Goal: Entertainment & Leisure: Browse casually

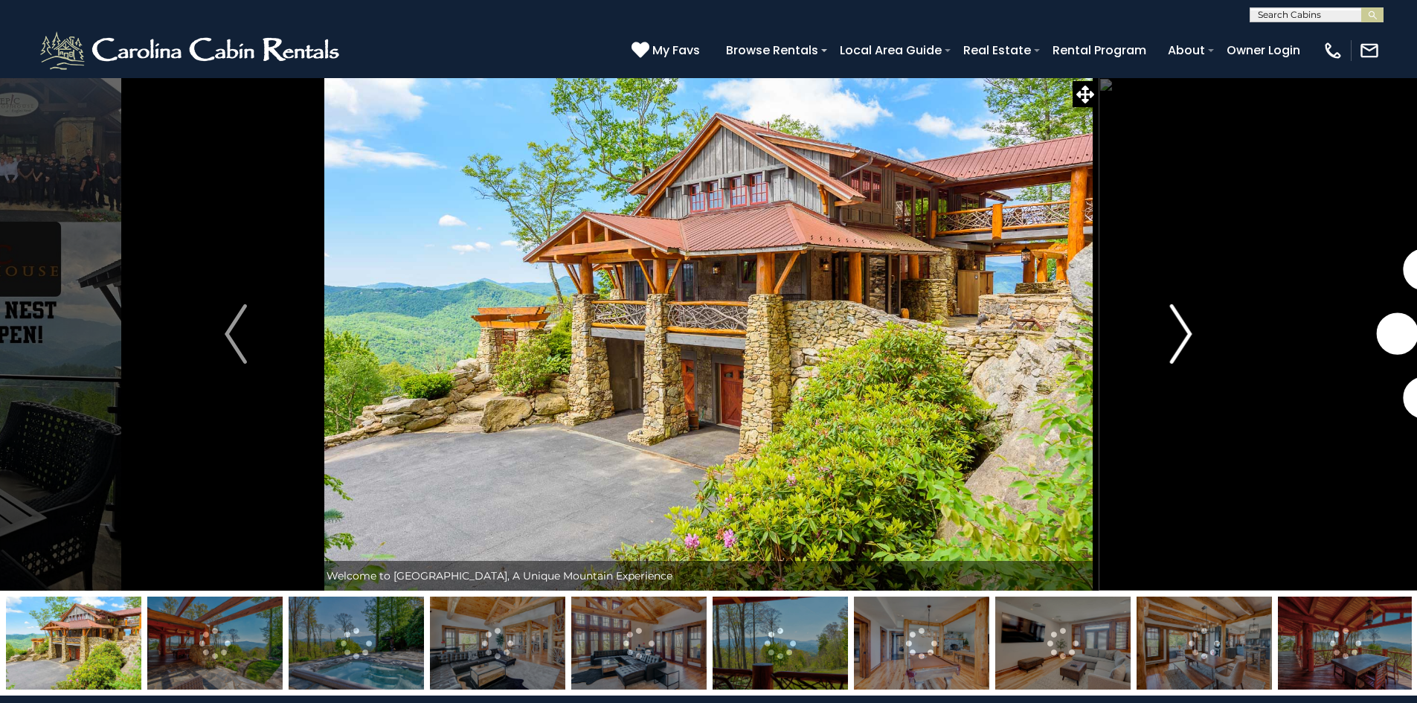
click at [1184, 339] on img "Next" at bounding box center [1181, 334] width 22 height 60
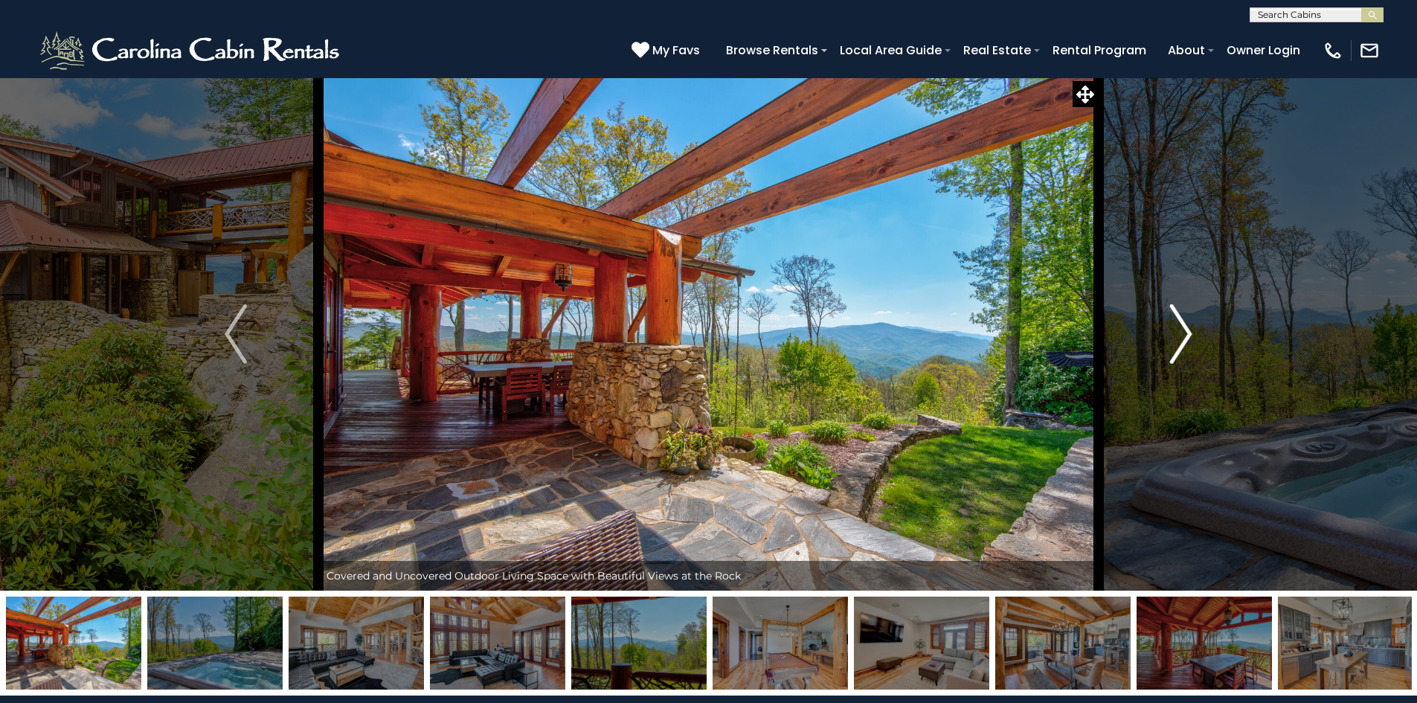
click at [1184, 339] on img "Next" at bounding box center [1181, 334] width 22 height 60
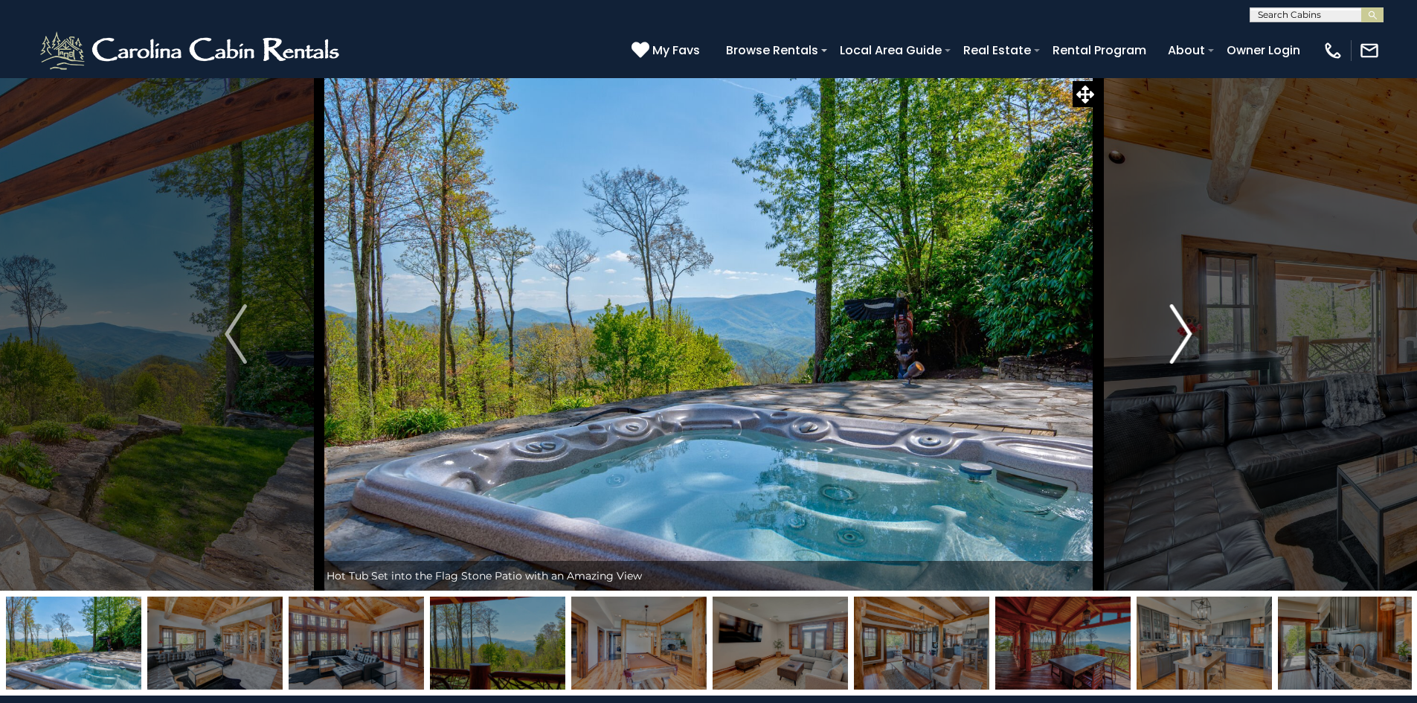
click at [1184, 339] on img "Next" at bounding box center [1181, 334] width 22 height 60
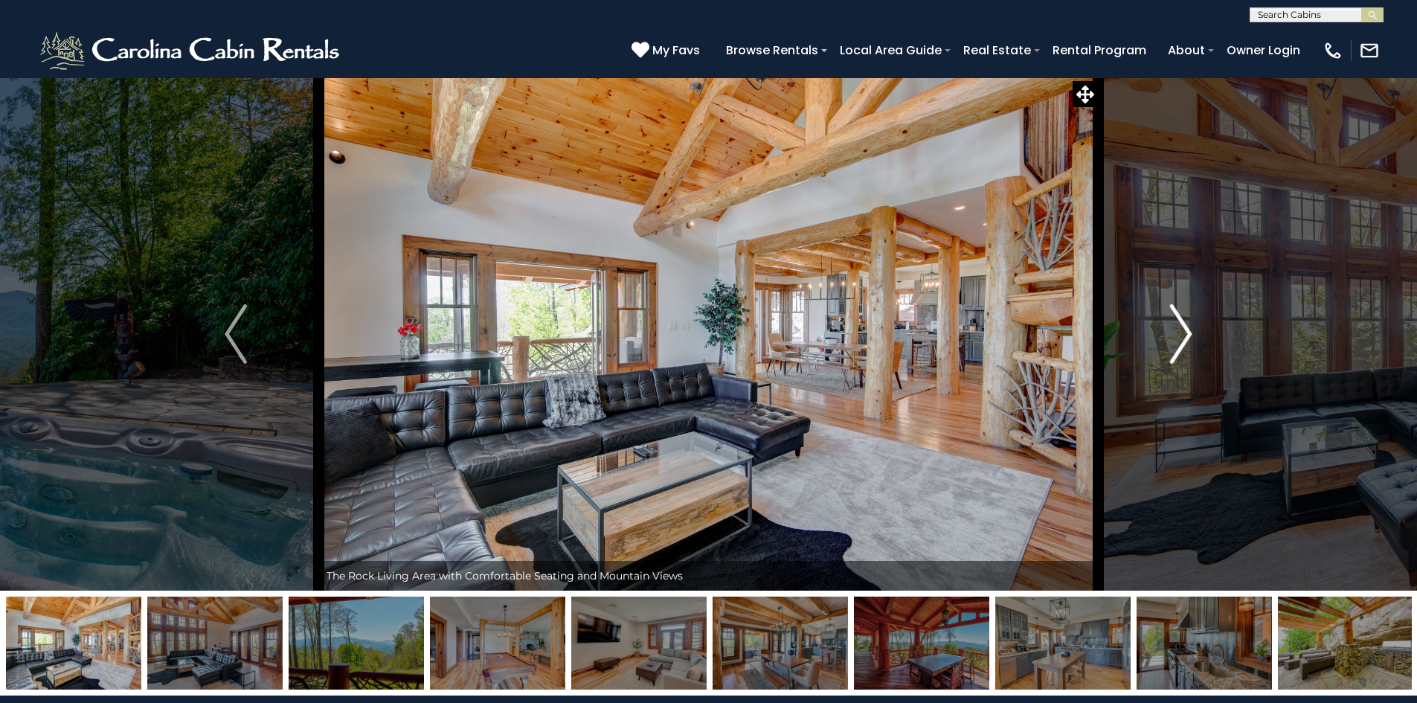
click at [1184, 339] on img "Next" at bounding box center [1181, 334] width 22 height 60
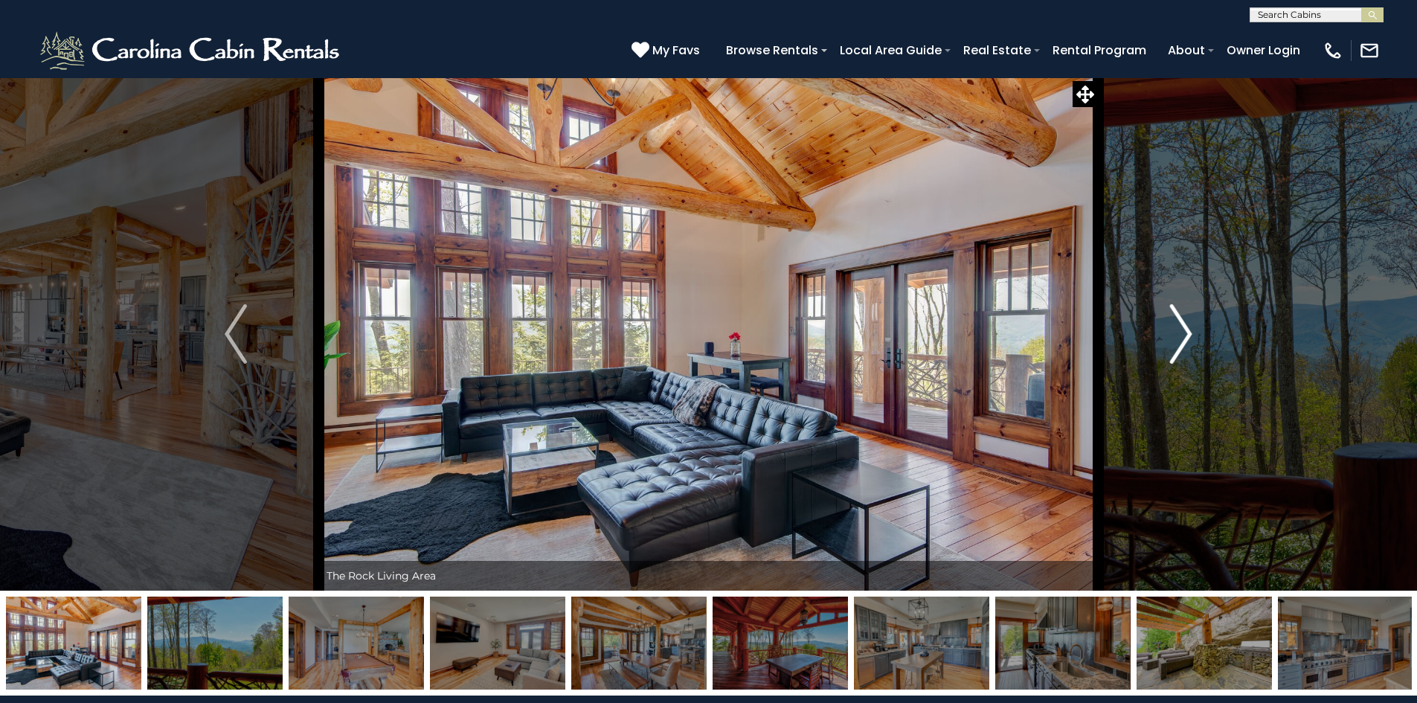
click at [1184, 339] on img "Next" at bounding box center [1181, 334] width 22 height 60
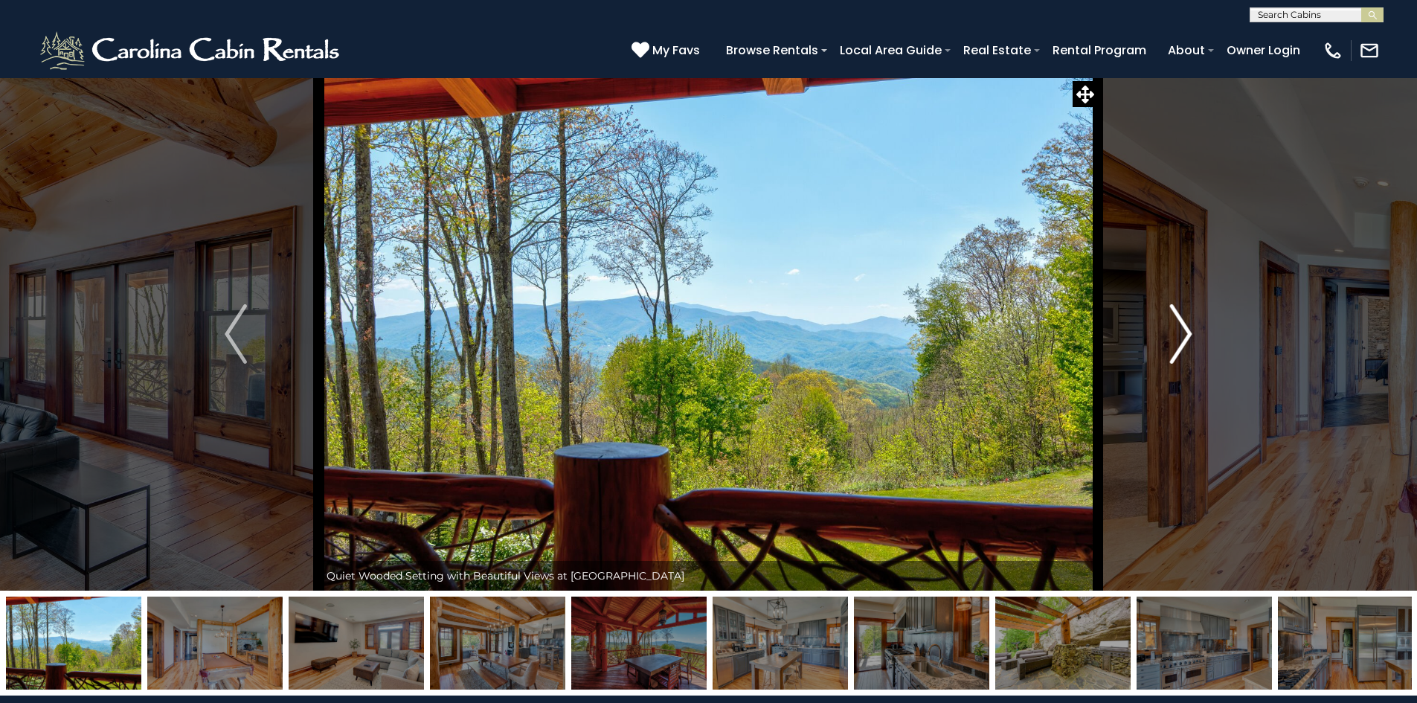
click at [1184, 339] on img "Next" at bounding box center [1181, 334] width 22 height 60
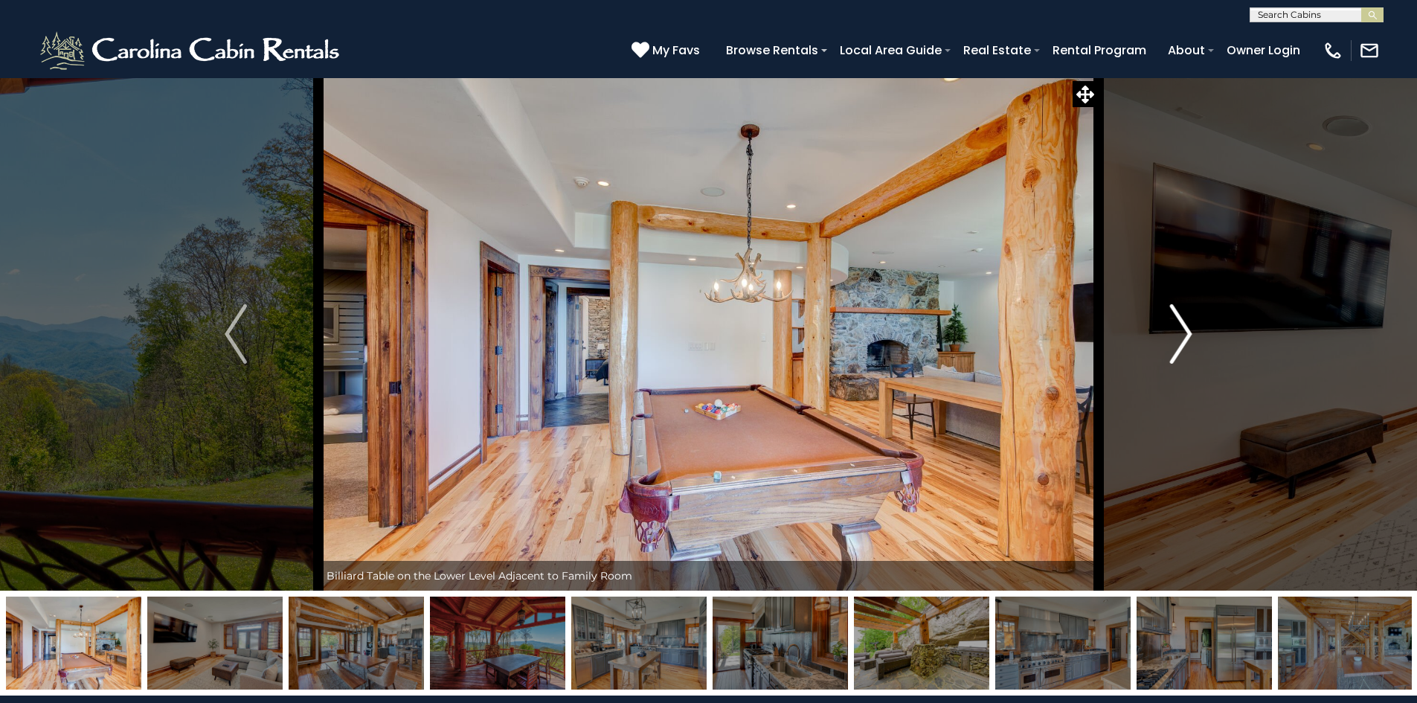
click at [1184, 339] on img "Next" at bounding box center [1181, 334] width 22 height 60
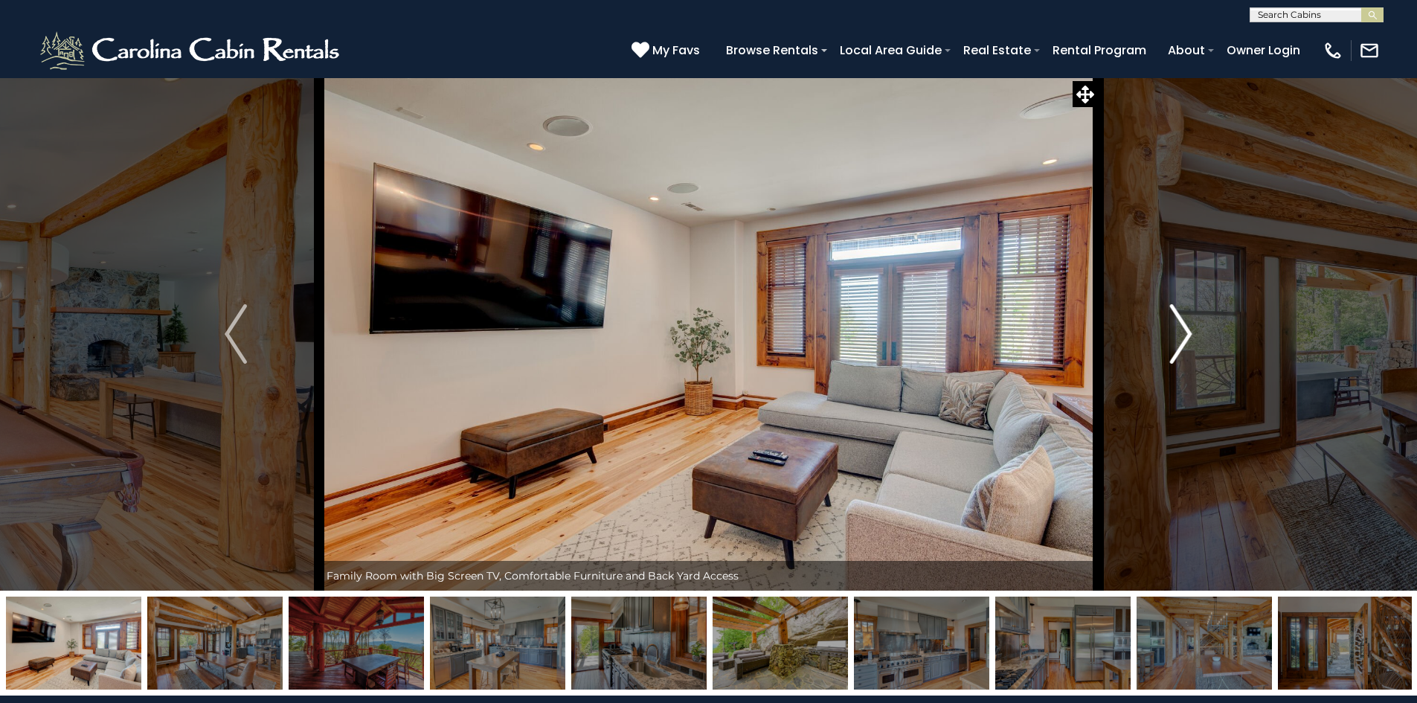
click at [1184, 339] on img "Next" at bounding box center [1181, 334] width 22 height 60
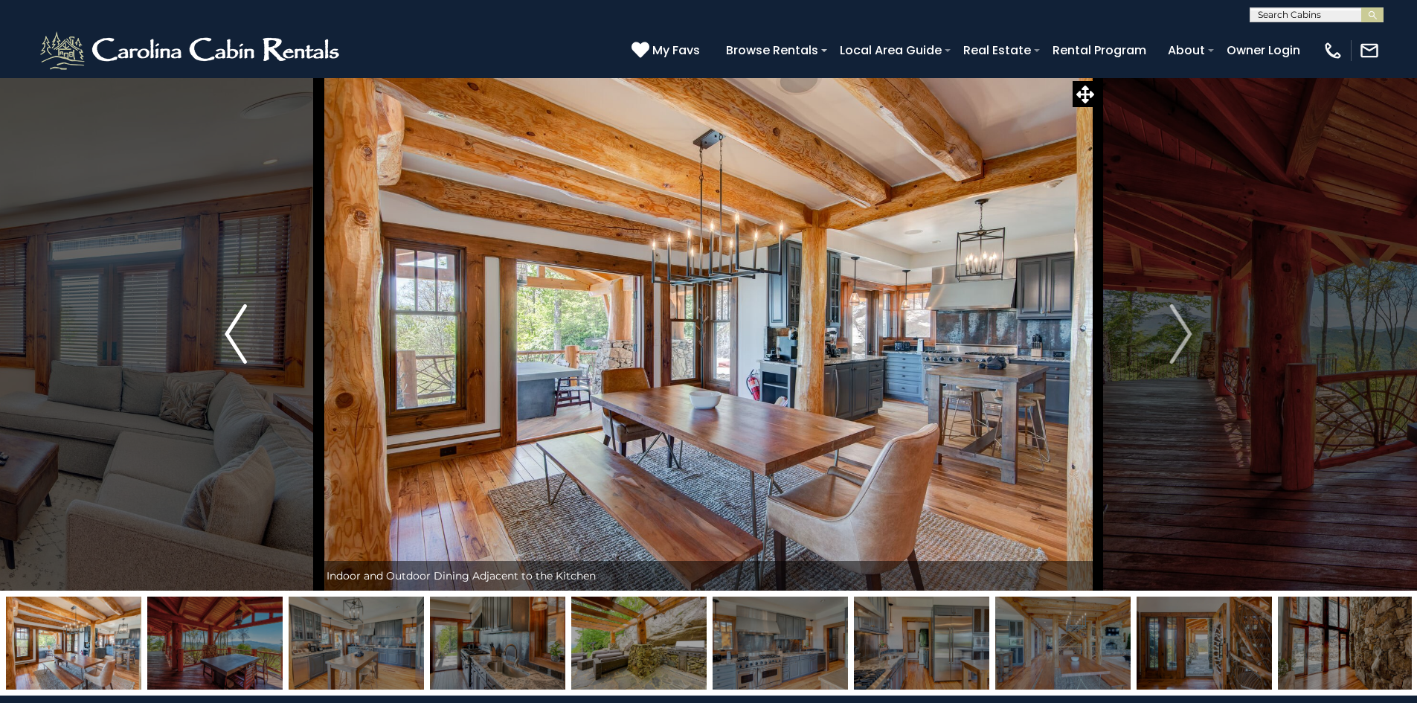
click at [239, 327] on img "Previous" at bounding box center [236, 334] width 22 height 60
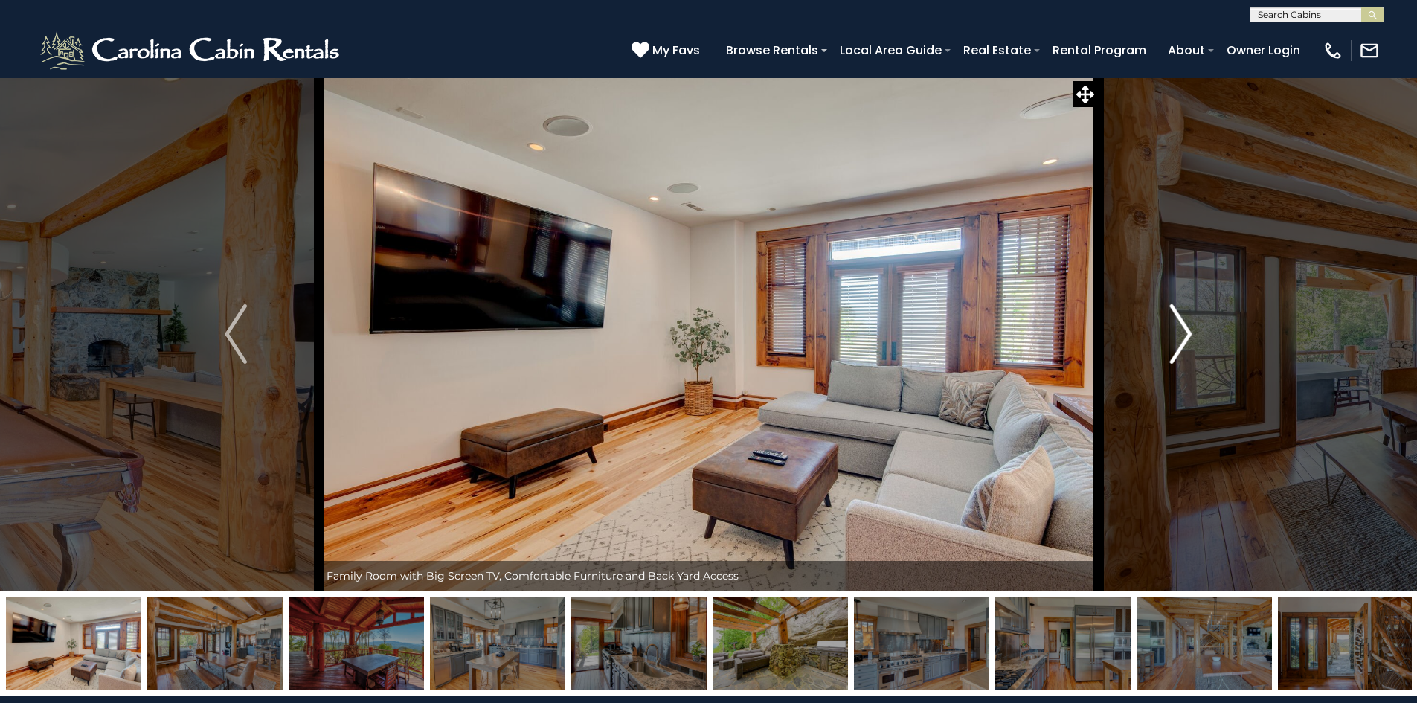
click at [1191, 341] on img "Next" at bounding box center [1181, 334] width 22 height 60
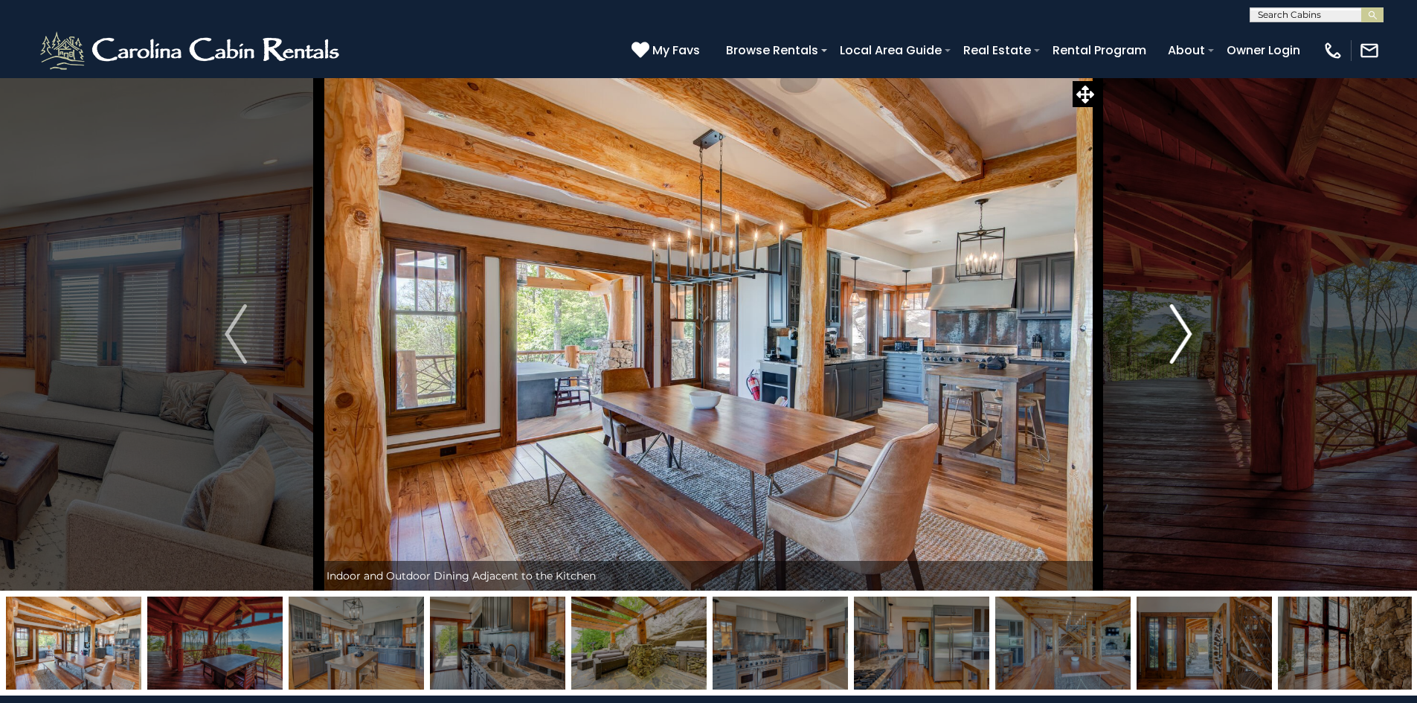
click at [1191, 341] on img "Next" at bounding box center [1181, 334] width 22 height 60
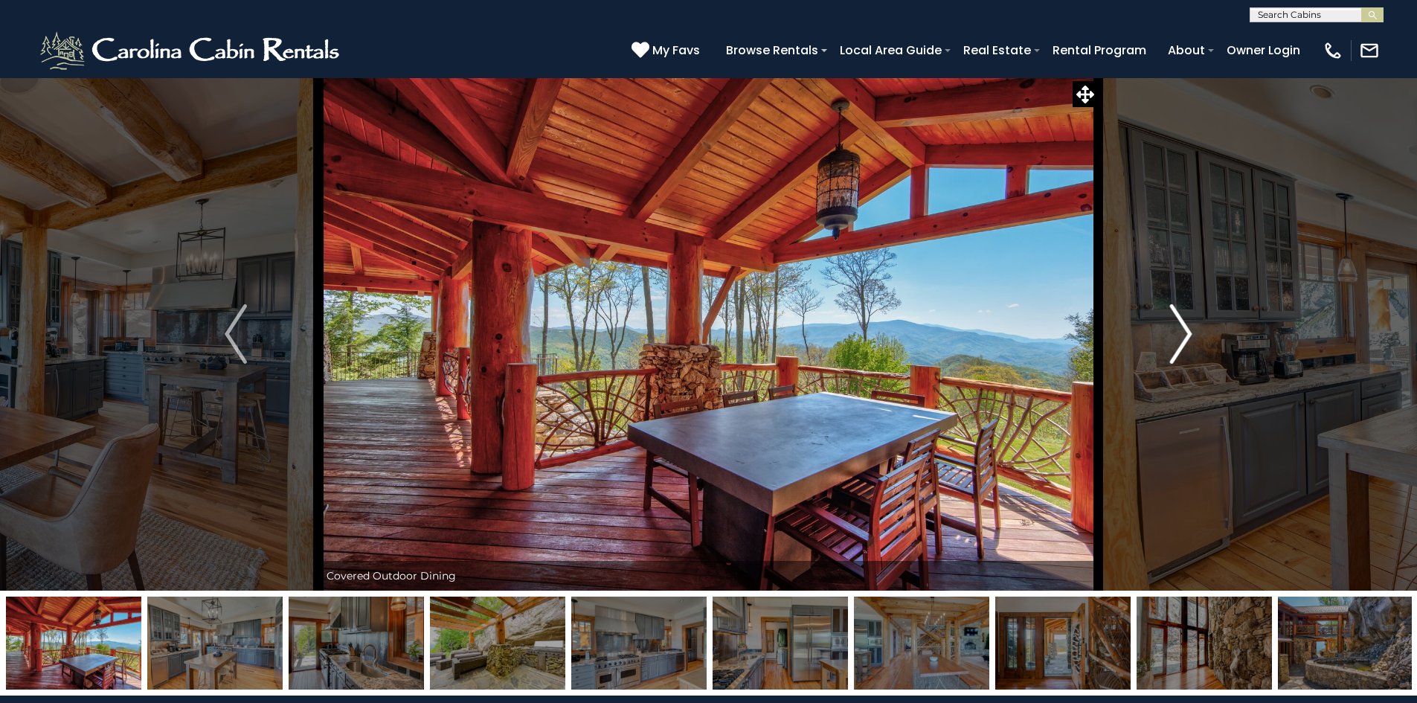
click at [1191, 341] on img "Next" at bounding box center [1181, 334] width 22 height 60
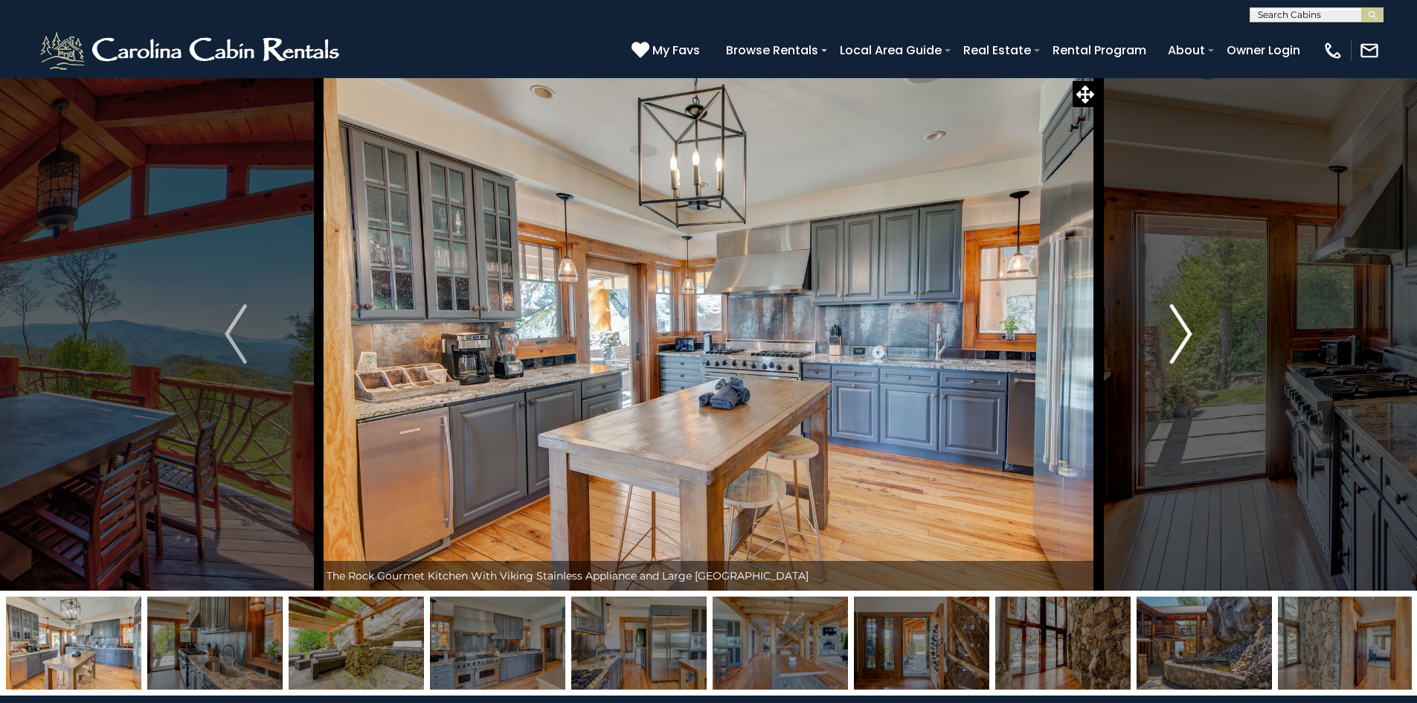
click at [1191, 341] on img "Next" at bounding box center [1181, 334] width 22 height 60
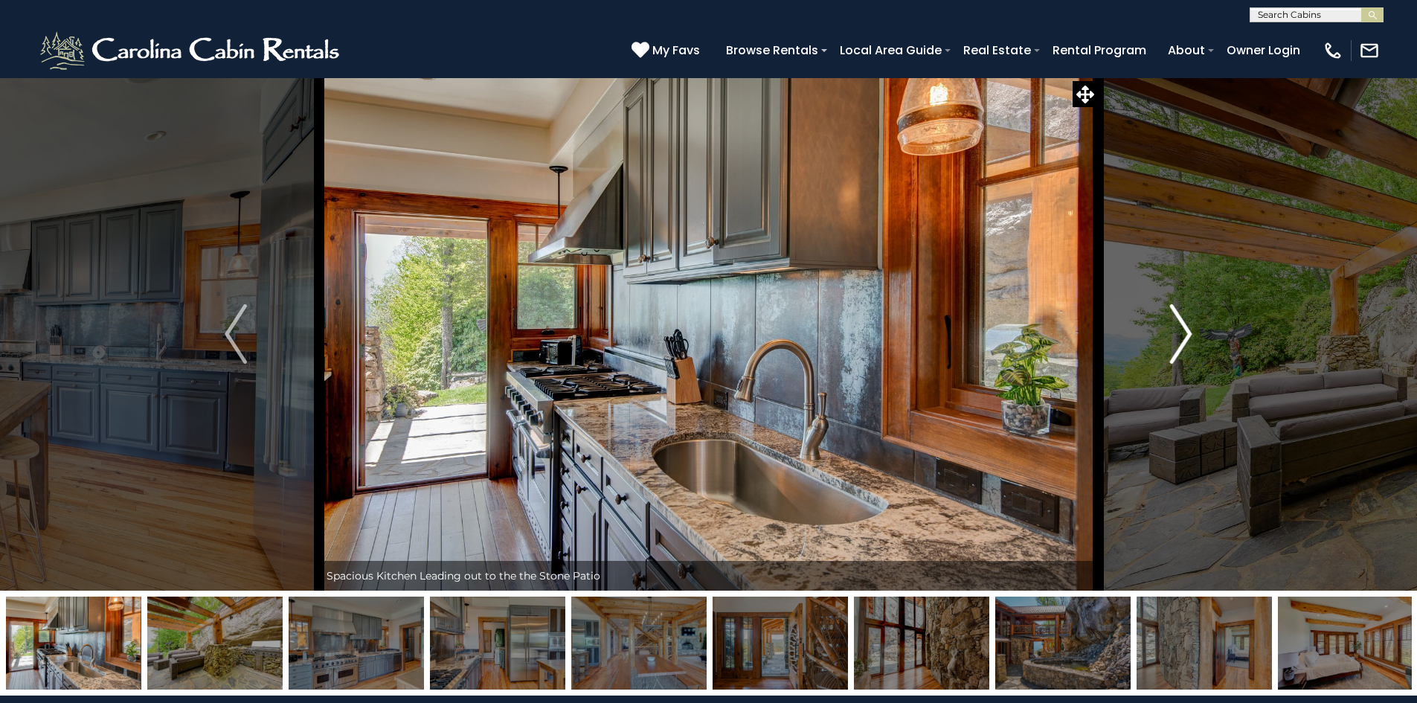
click at [1191, 341] on img "Next" at bounding box center [1181, 334] width 22 height 60
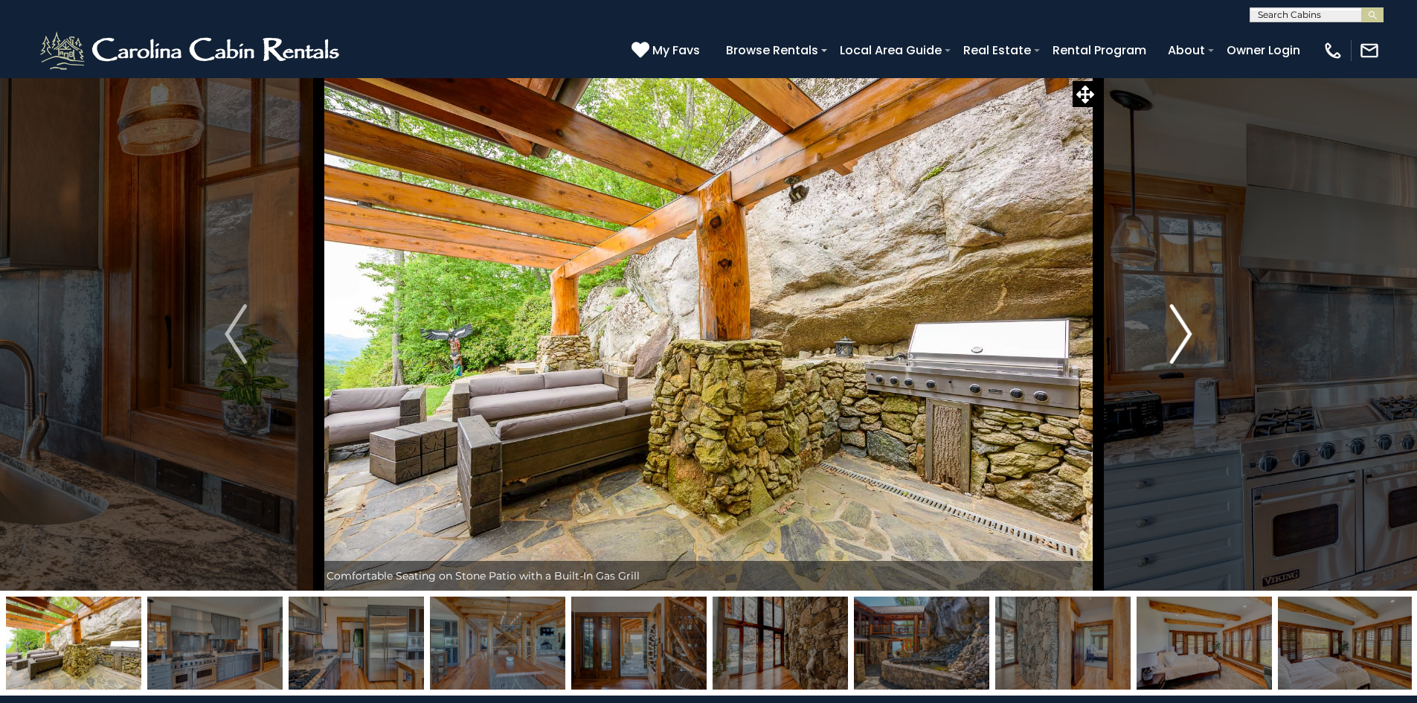
click at [1191, 341] on img "Next" at bounding box center [1181, 334] width 22 height 60
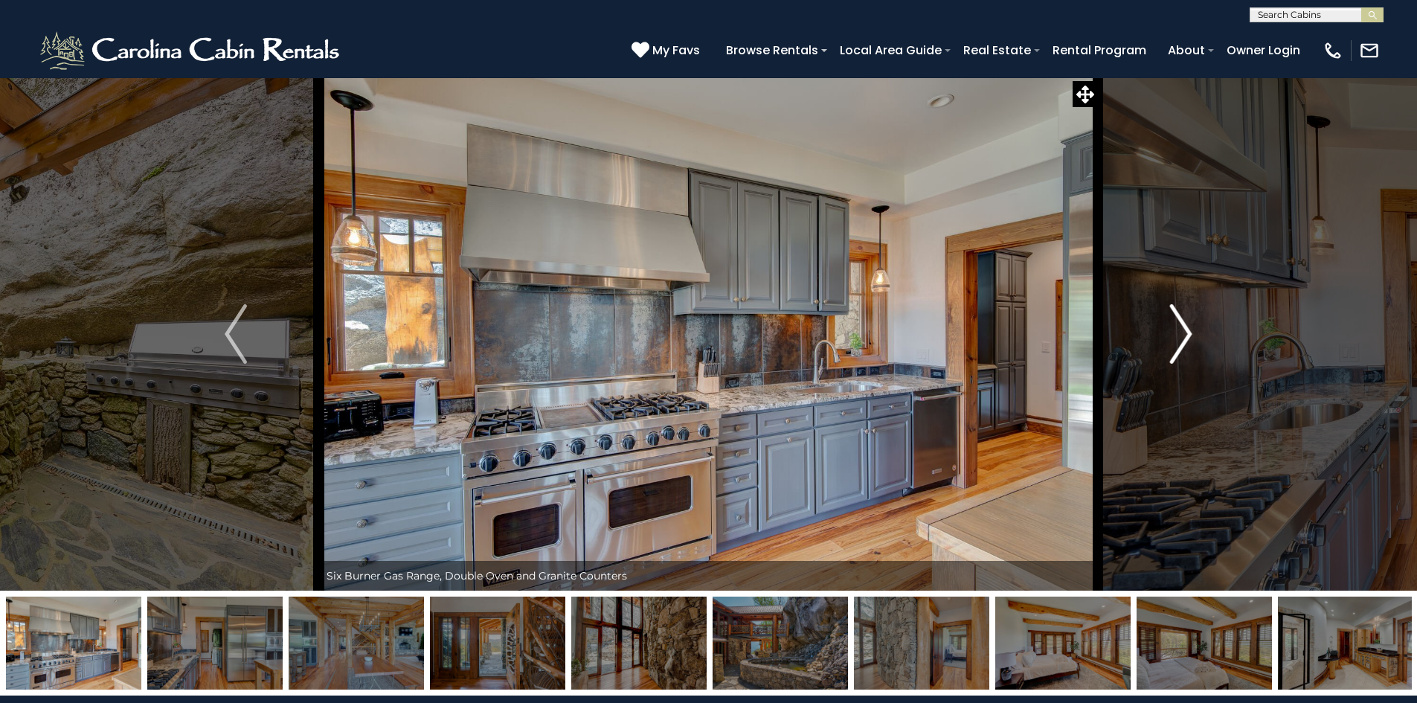
click at [1191, 341] on img "Next" at bounding box center [1181, 334] width 22 height 60
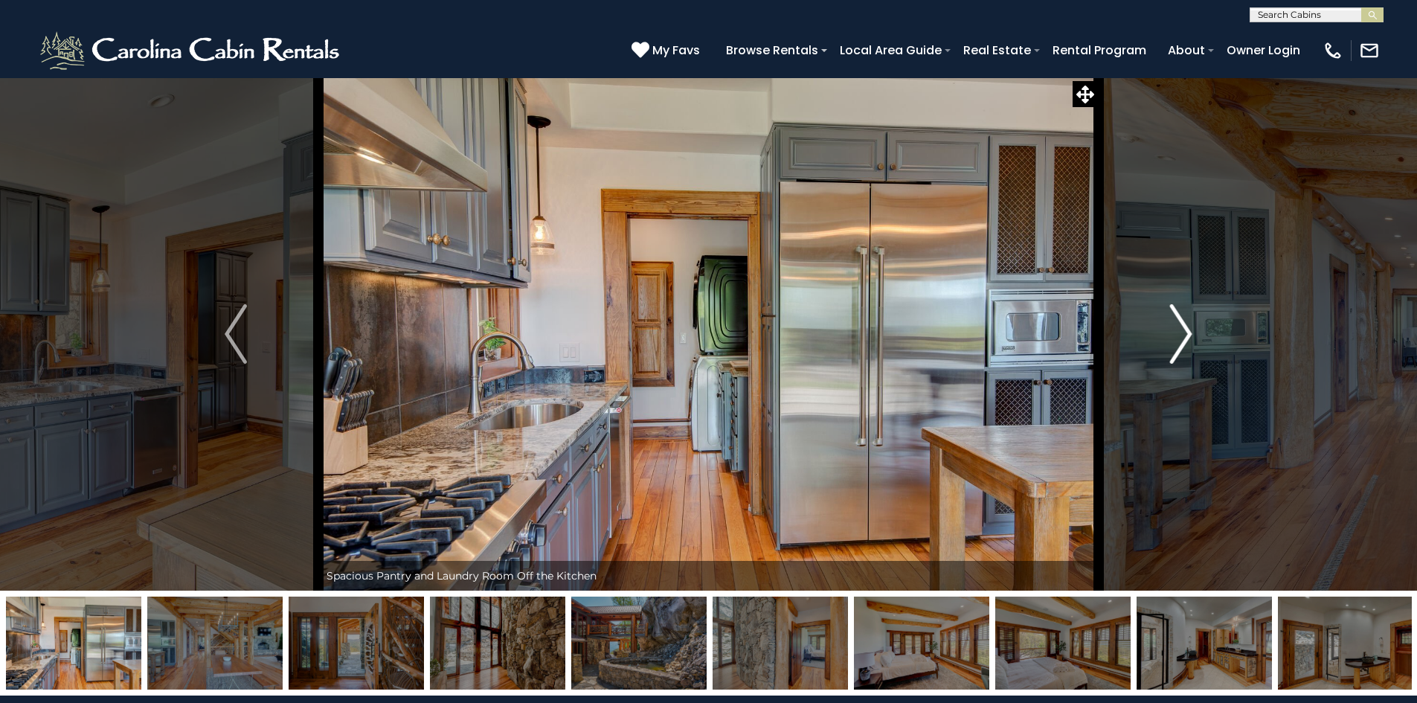
click at [1191, 341] on img "Next" at bounding box center [1181, 334] width 22 height 60
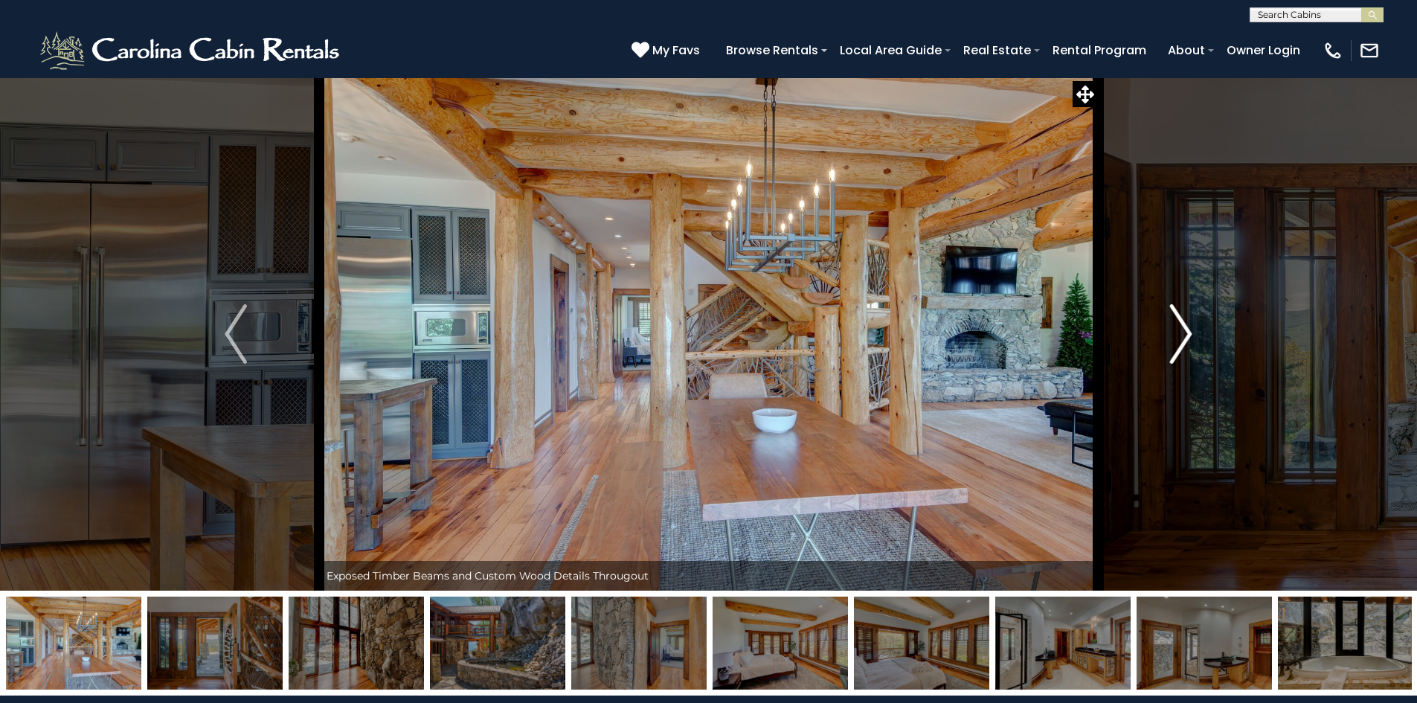
click at [1191, 342] on img "Next" at bounding box center [1181, 334] width 22 height 60
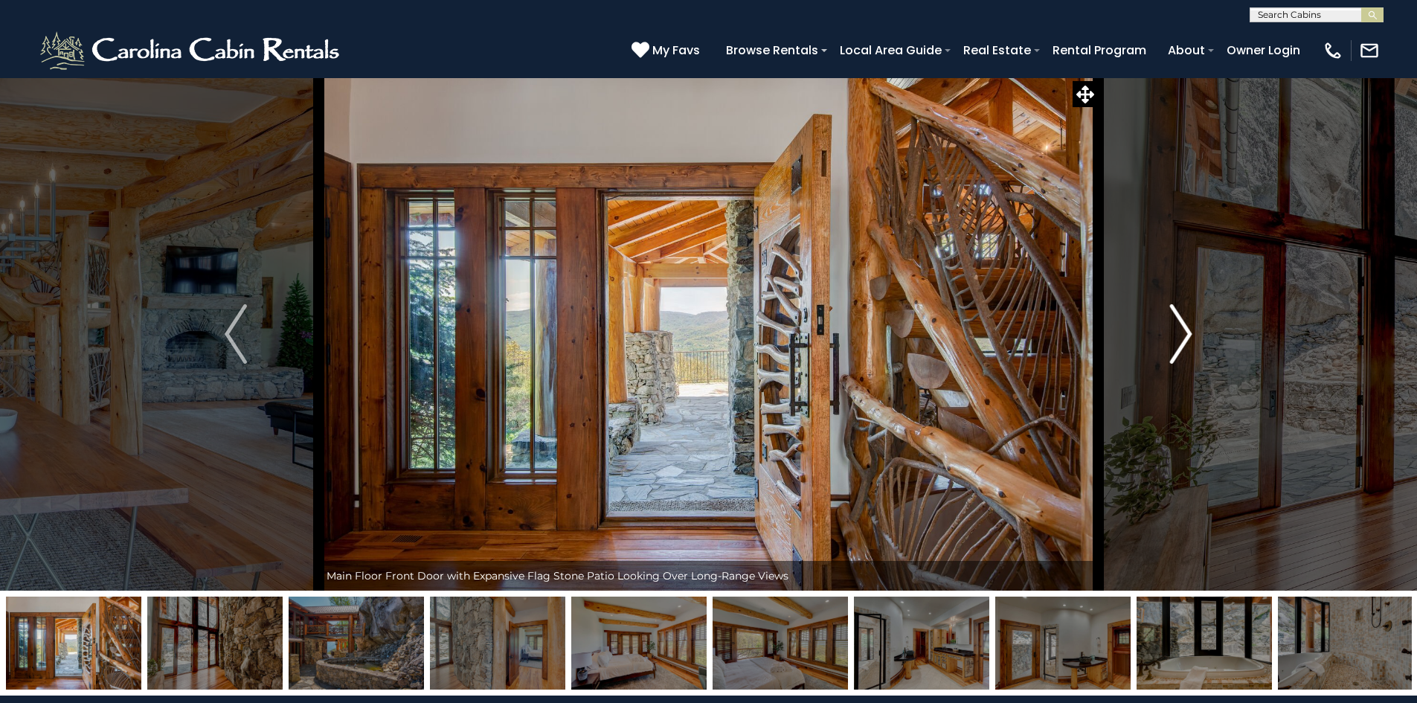
click at [1185, 338] on img "Next" at bounding box center [1181, 334] width 22 height 60
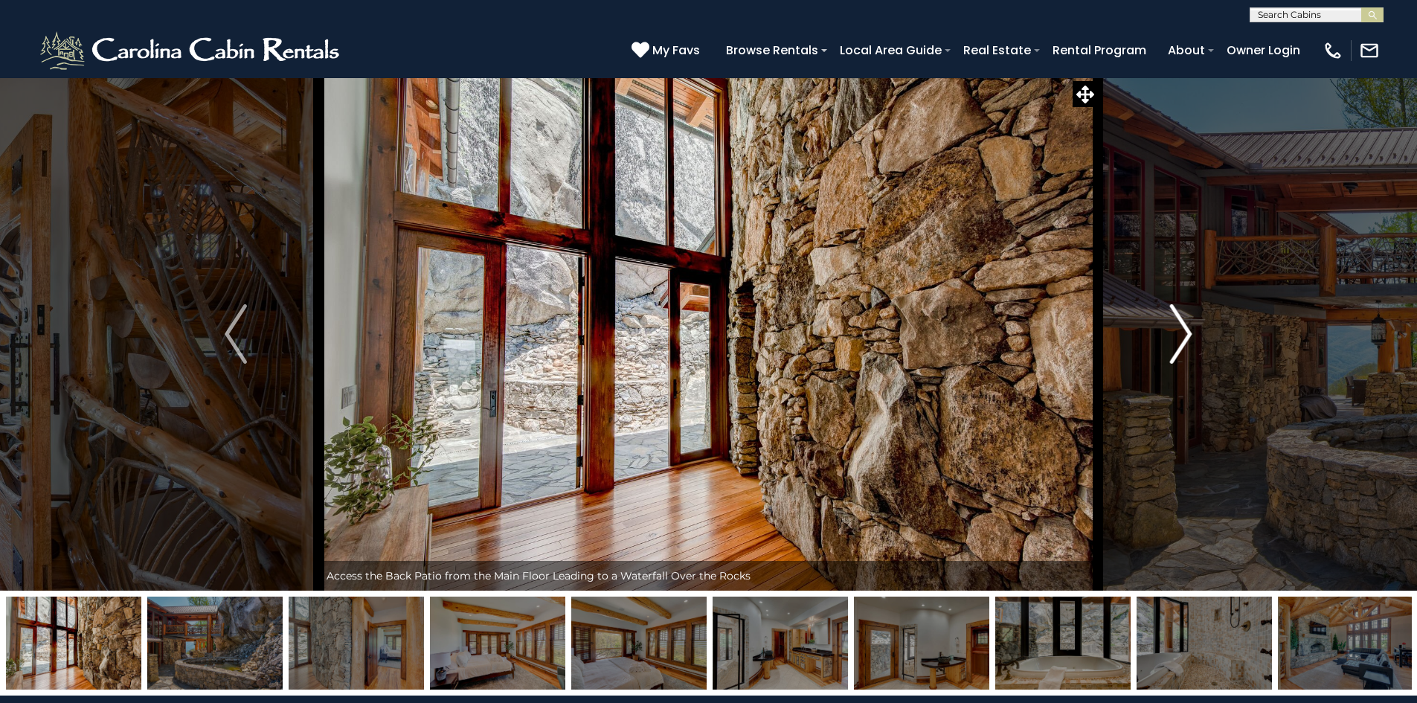
click at [1181, 330] on img "Next" at bounding box center [1181, 334] width 22 height 60
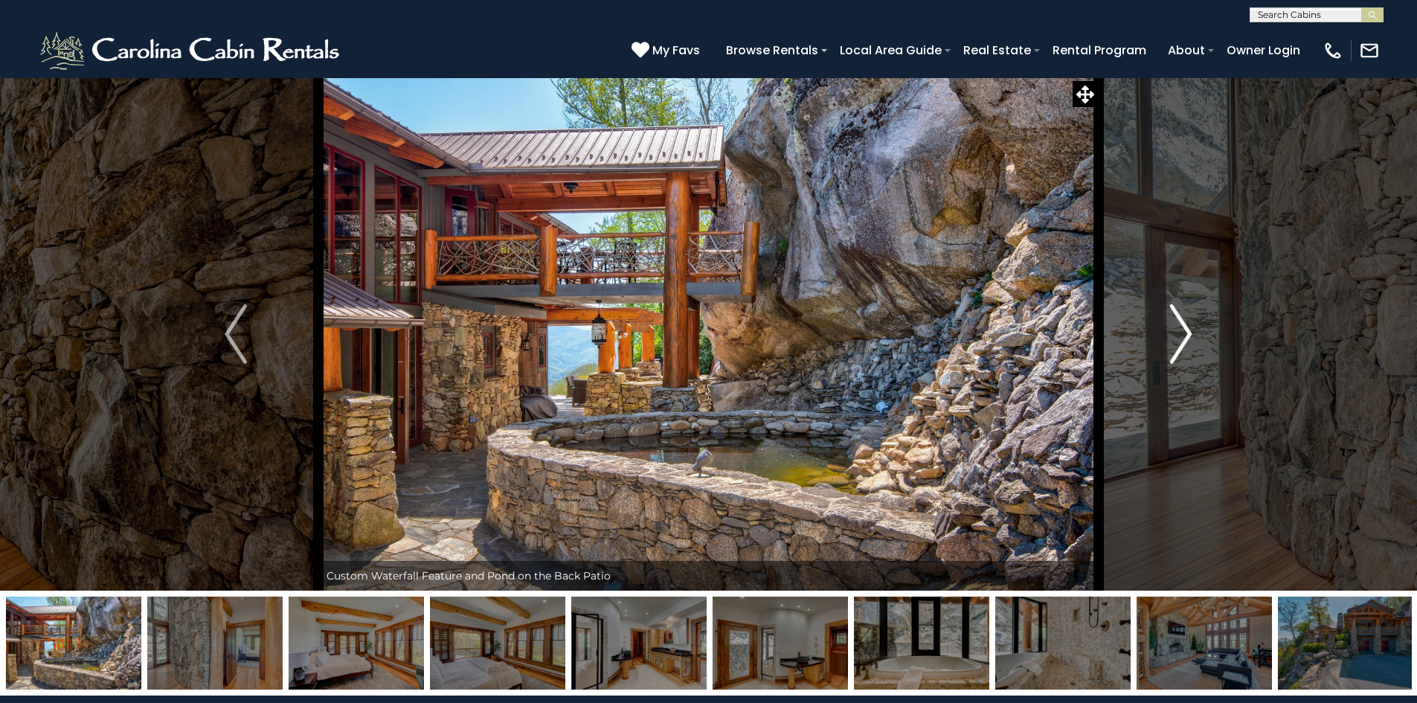
click at [1187, 324] on img "Next" at bounding box center [1181, 334] width 22 height 60
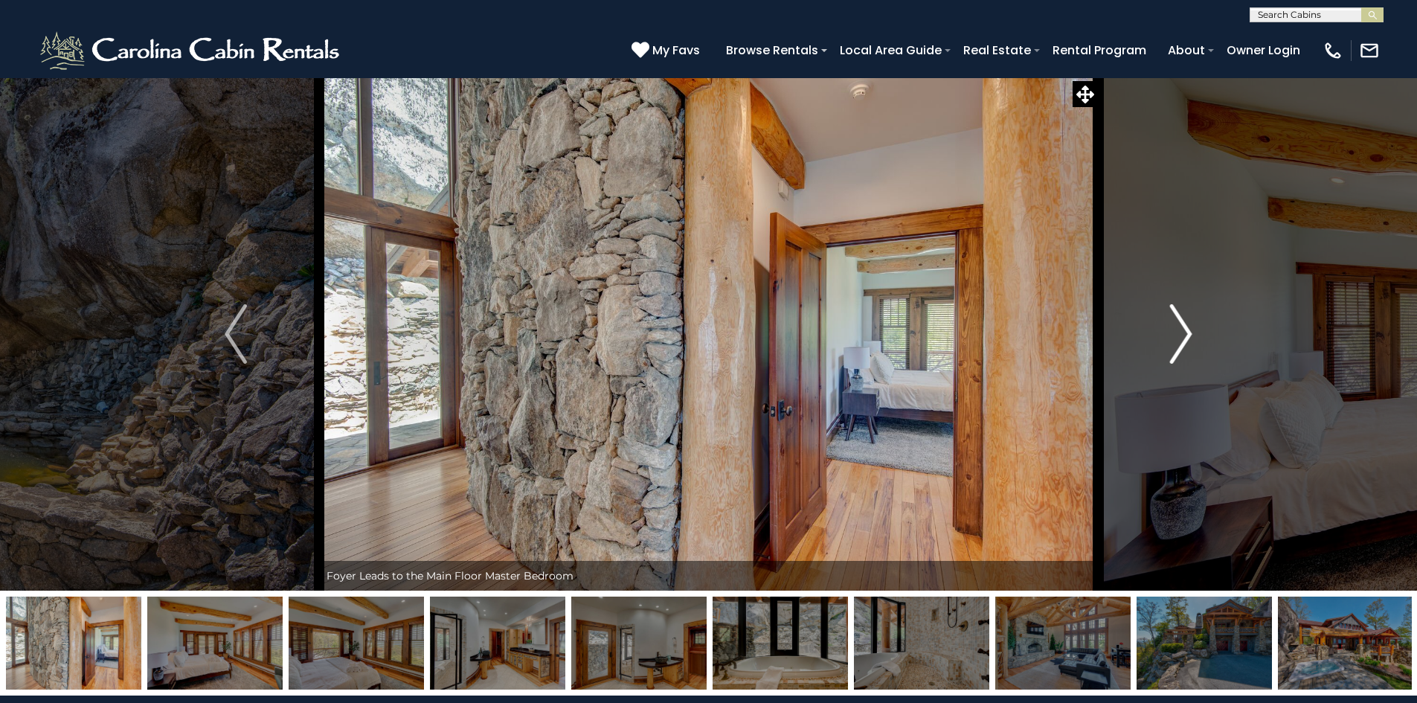
click at [1187, 324] on img "Next" at bounding box center [1181, 334] width 22 height 60
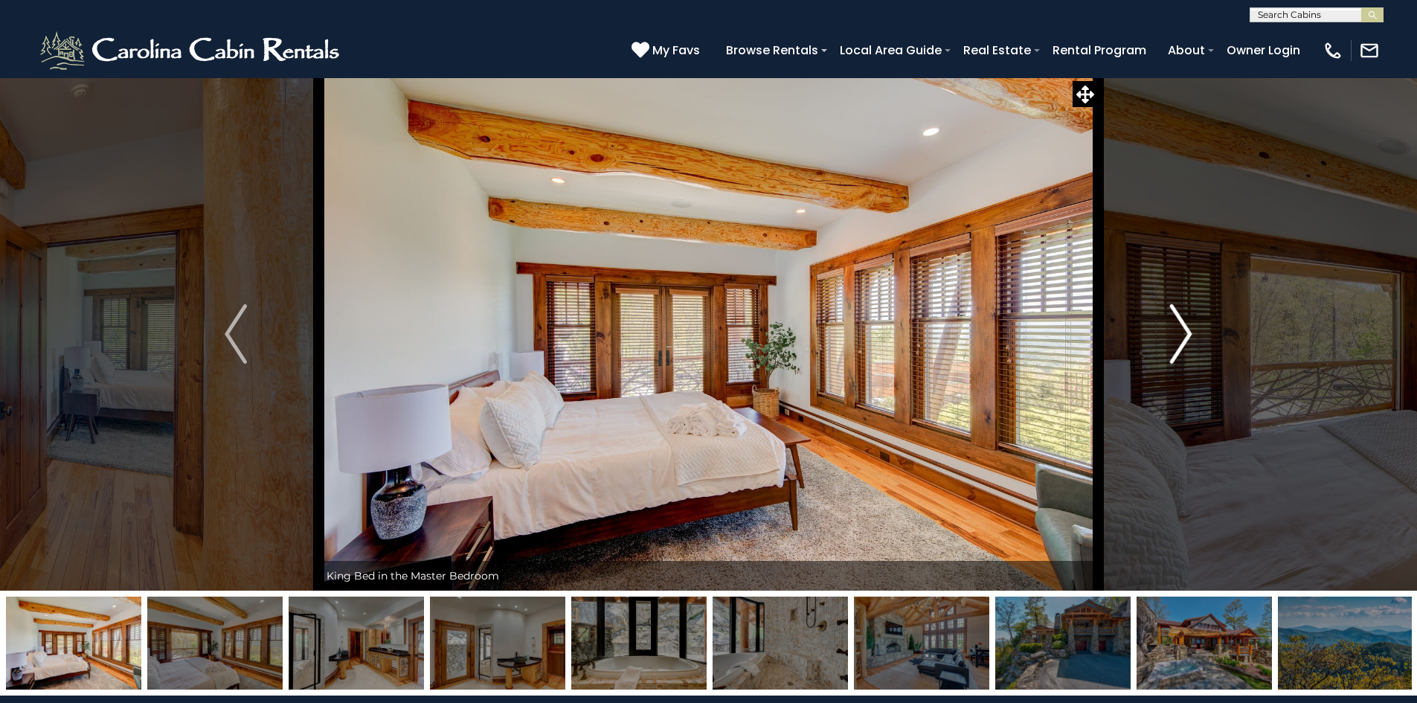
click at [1187, 324] on img "Next" at bounding box center [1181, 334] width 22 height 60
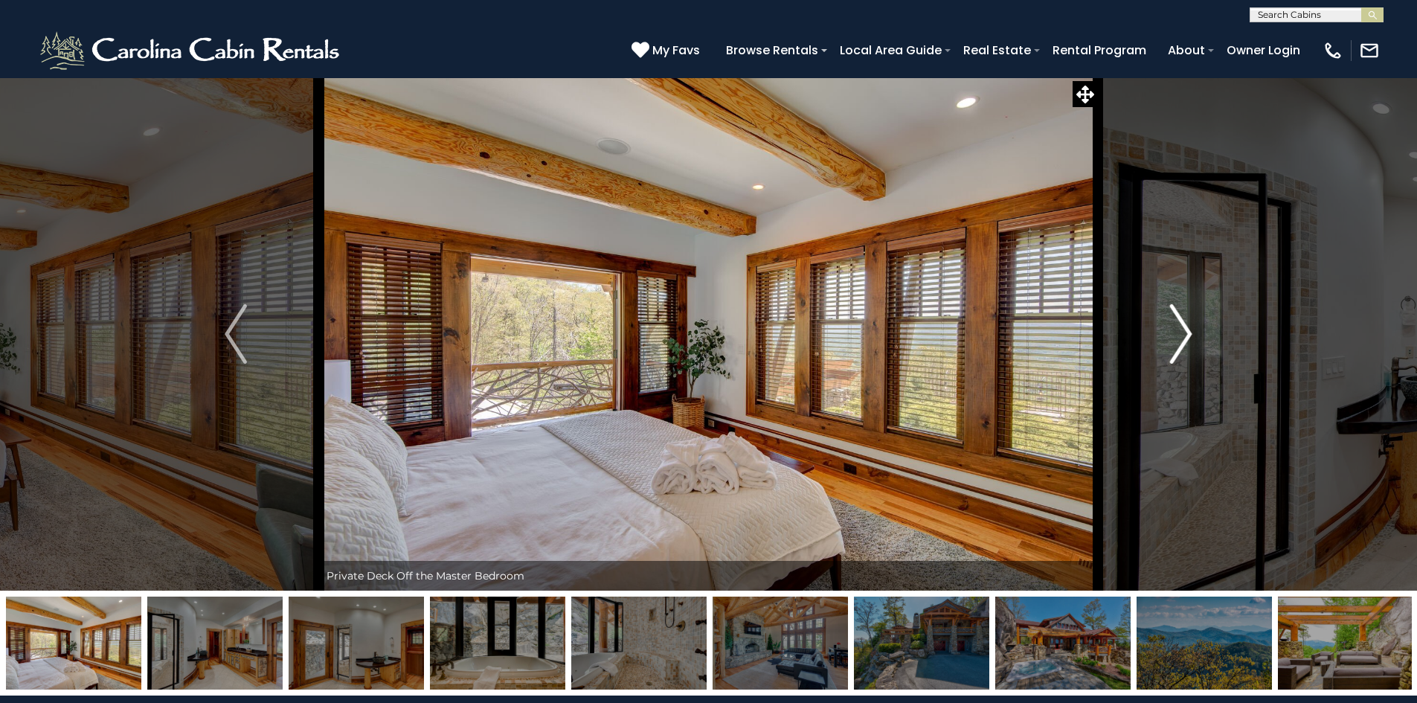
click at [1187, 324] on img "Next" at bounding box center [1181, 334] width 22 height 60
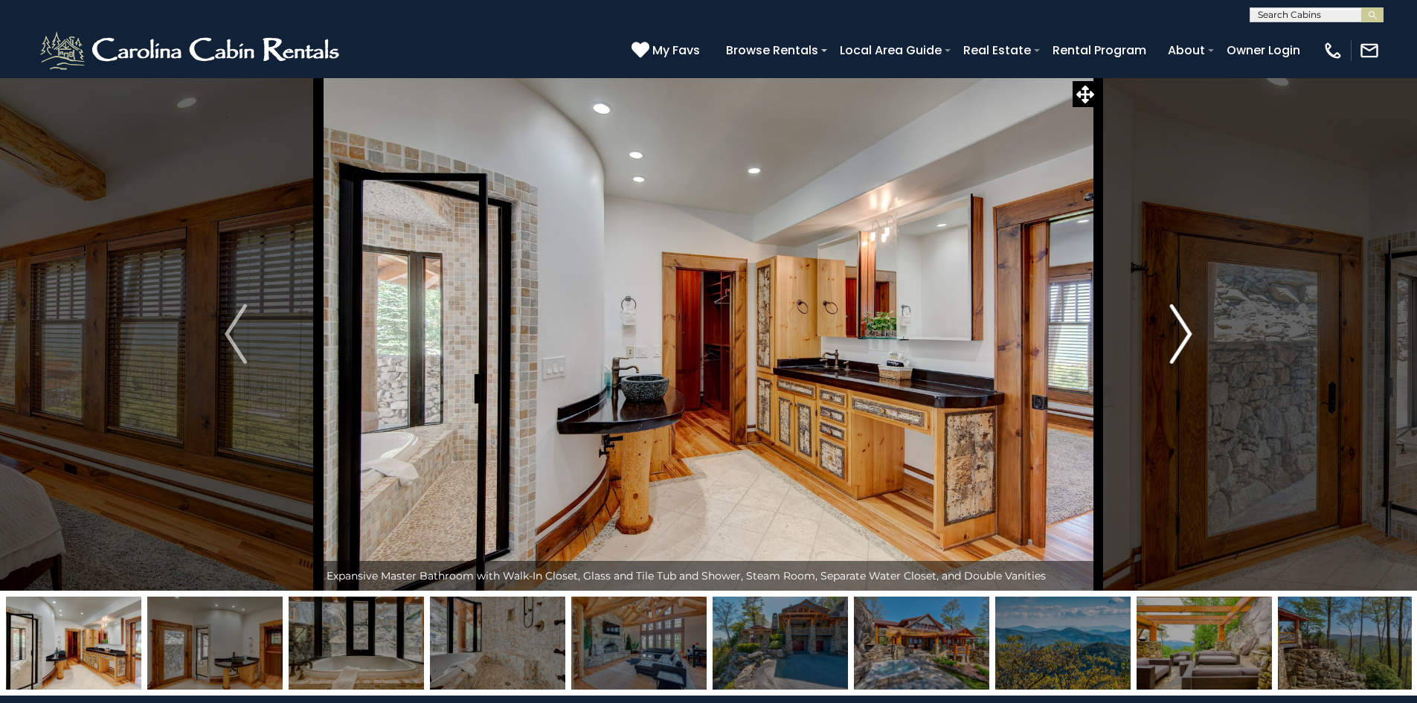
click at [1187, 324] on img "Next" at bounding box center [1181, 334] width 22 height 60
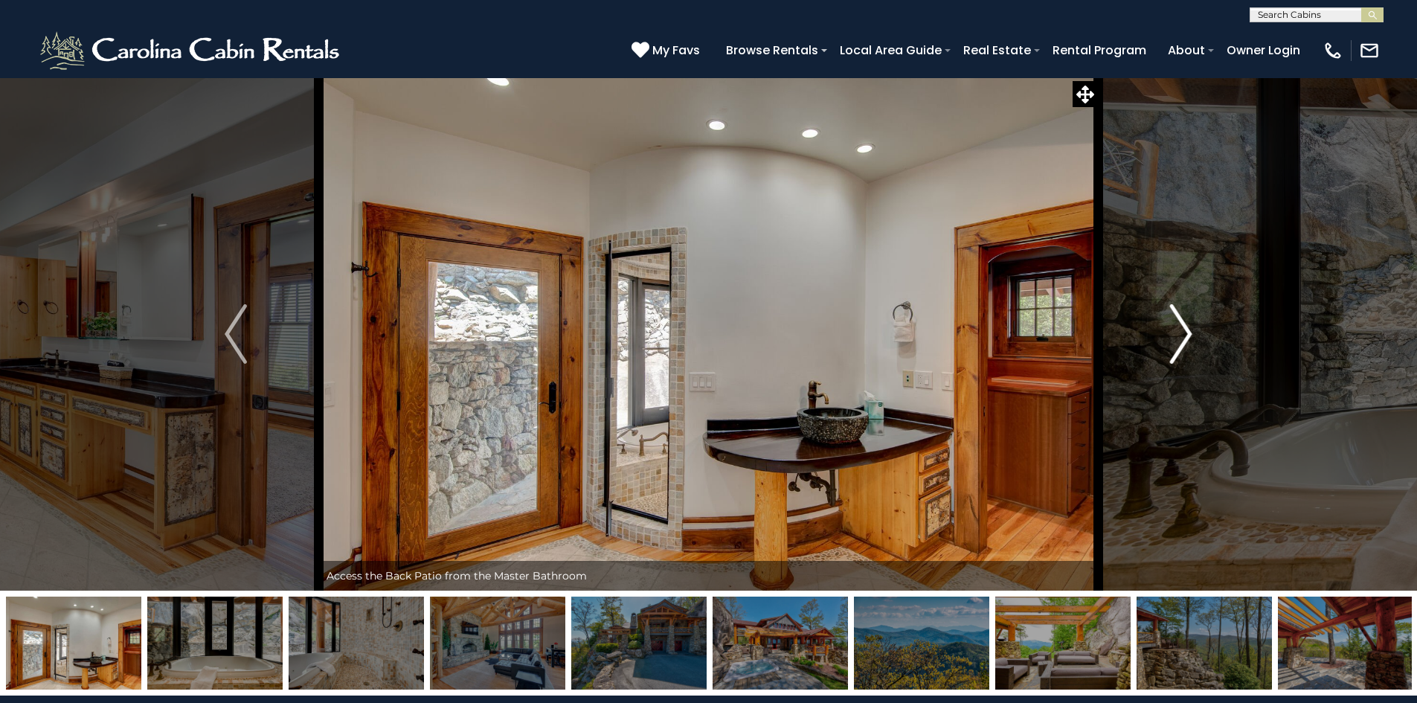
click at [1187, 324] on img "Next" at bounding box center [1181, 334] width 22 height 60
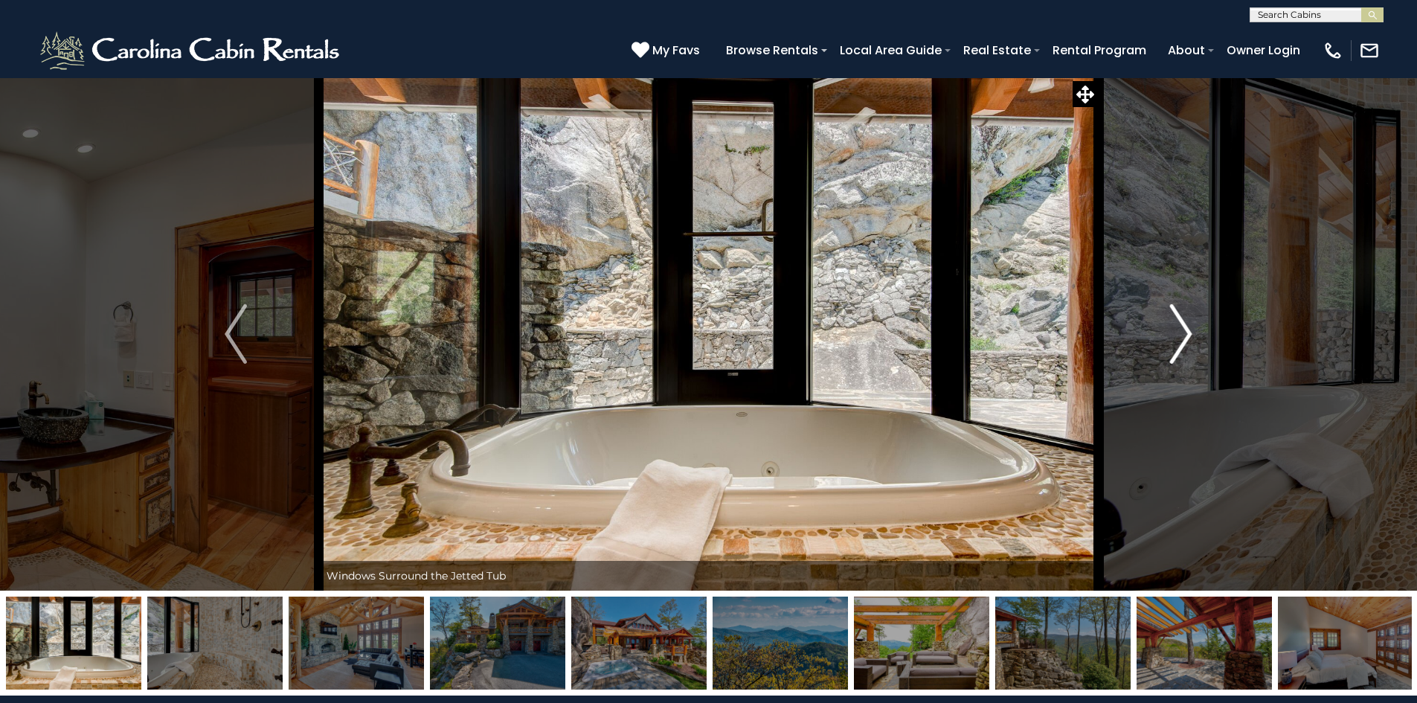
click at [1187, 324] on img "Next" at bounding box center [1181, 334] width 22 height 60
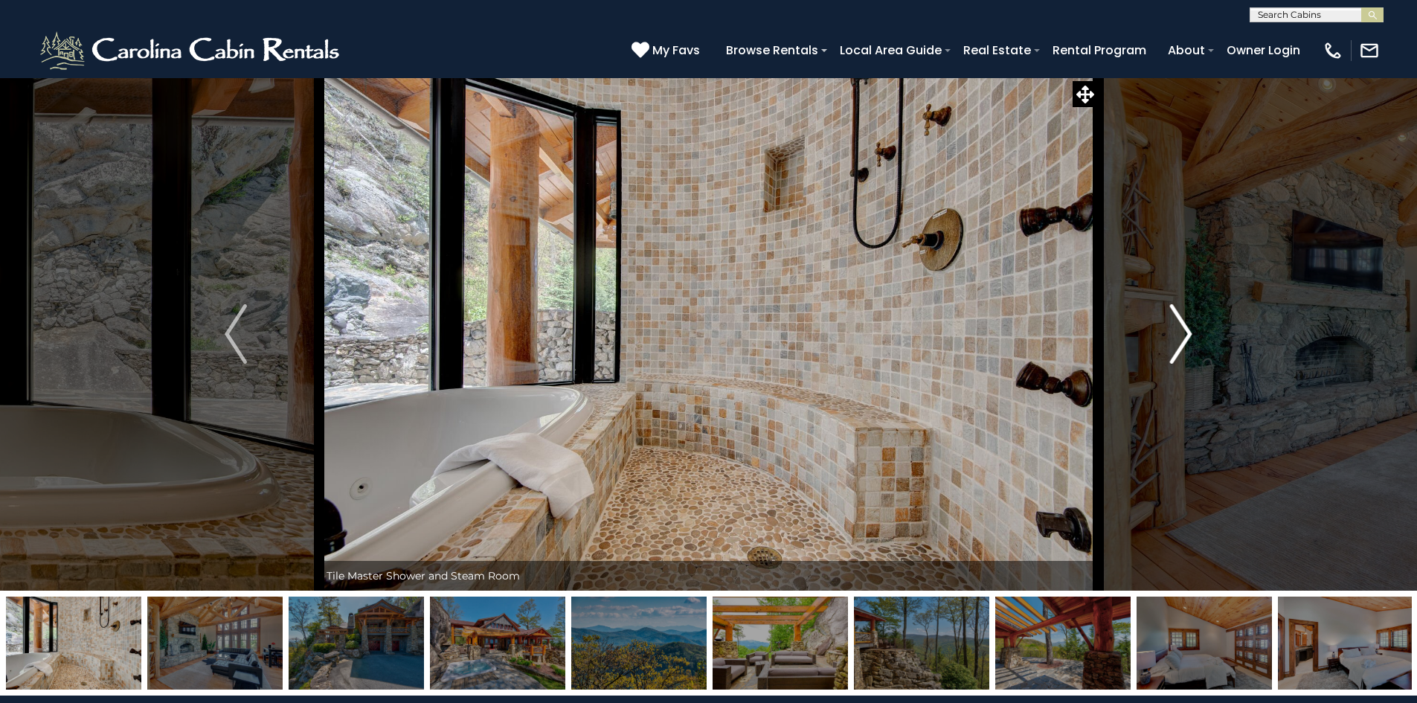
click at [1183, 327] on img "Next" at bounding box center [1181, 334] width 22 height 60
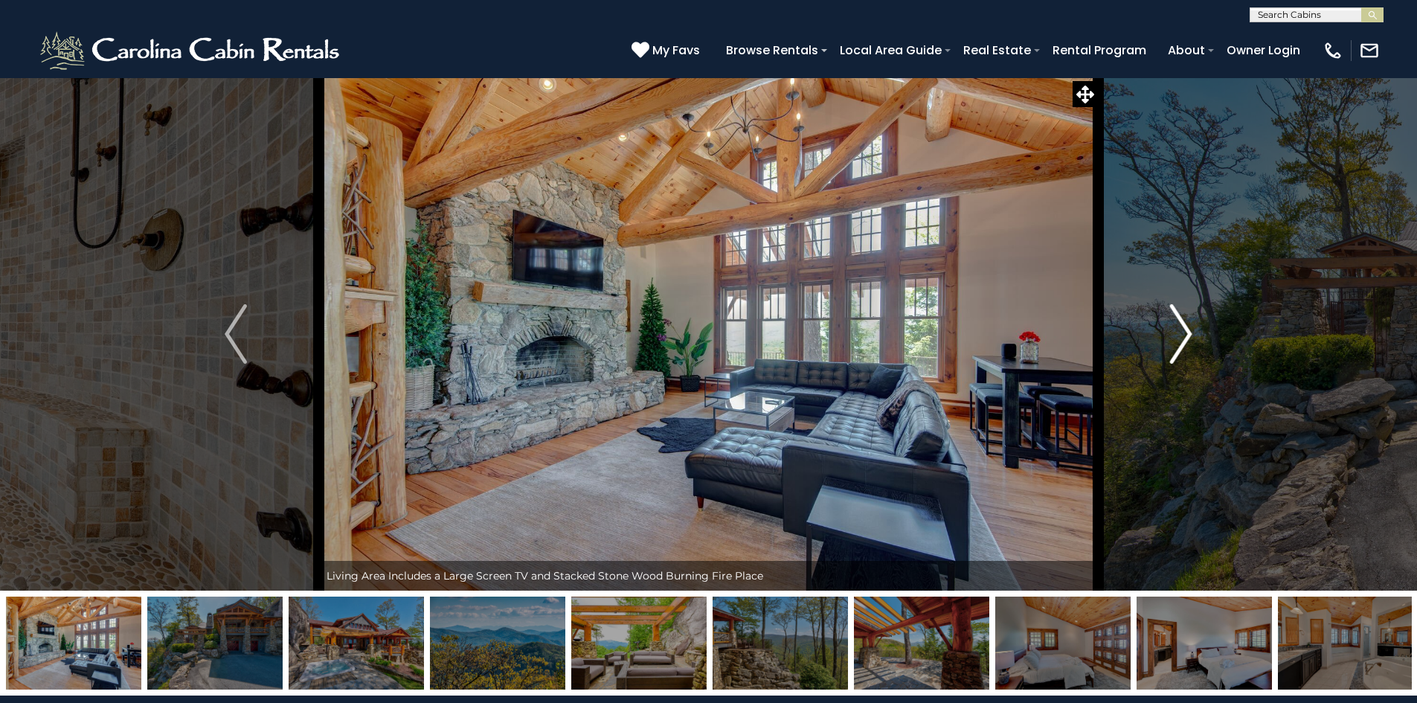
click at [1183, 327] on img "Next" at bounding box center [1181, 334] width 22 height 60
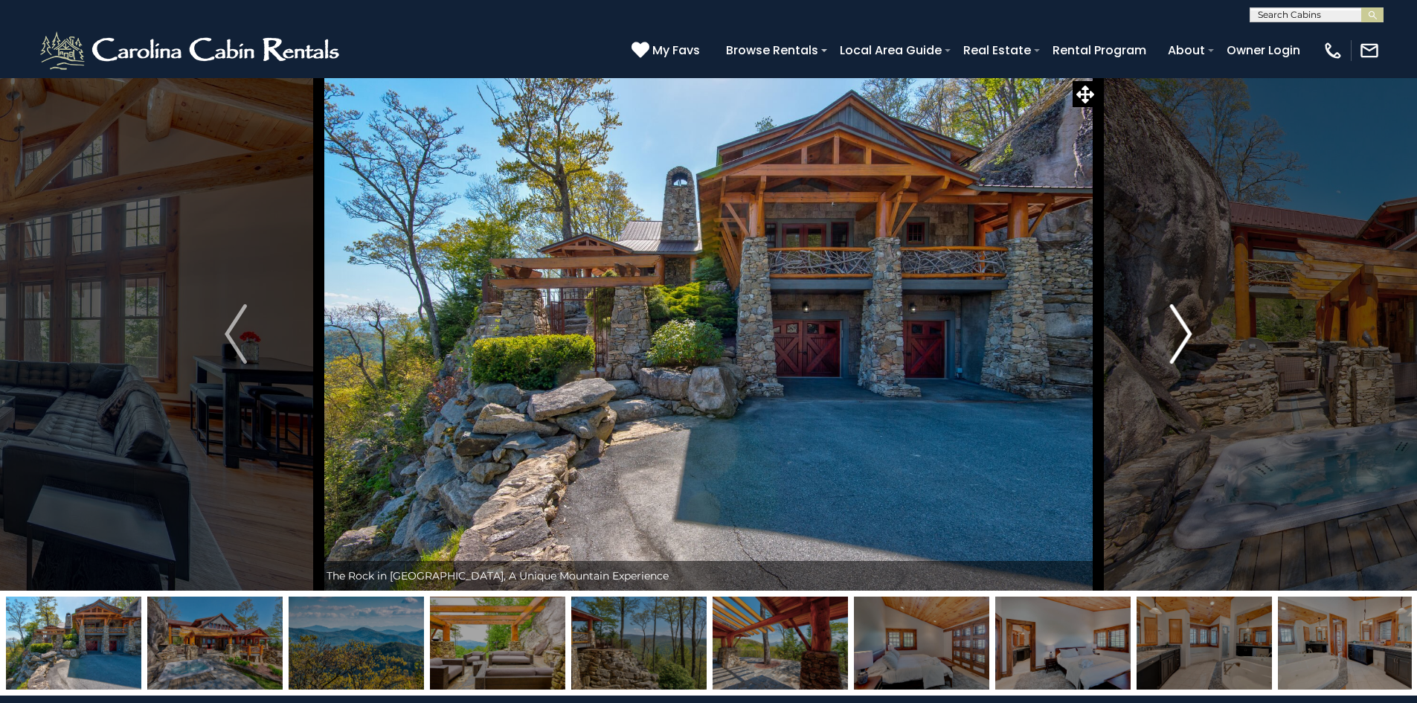
click at [1183, 327] on img "Next" at bounding box center [1181, 334] width 22 height 60
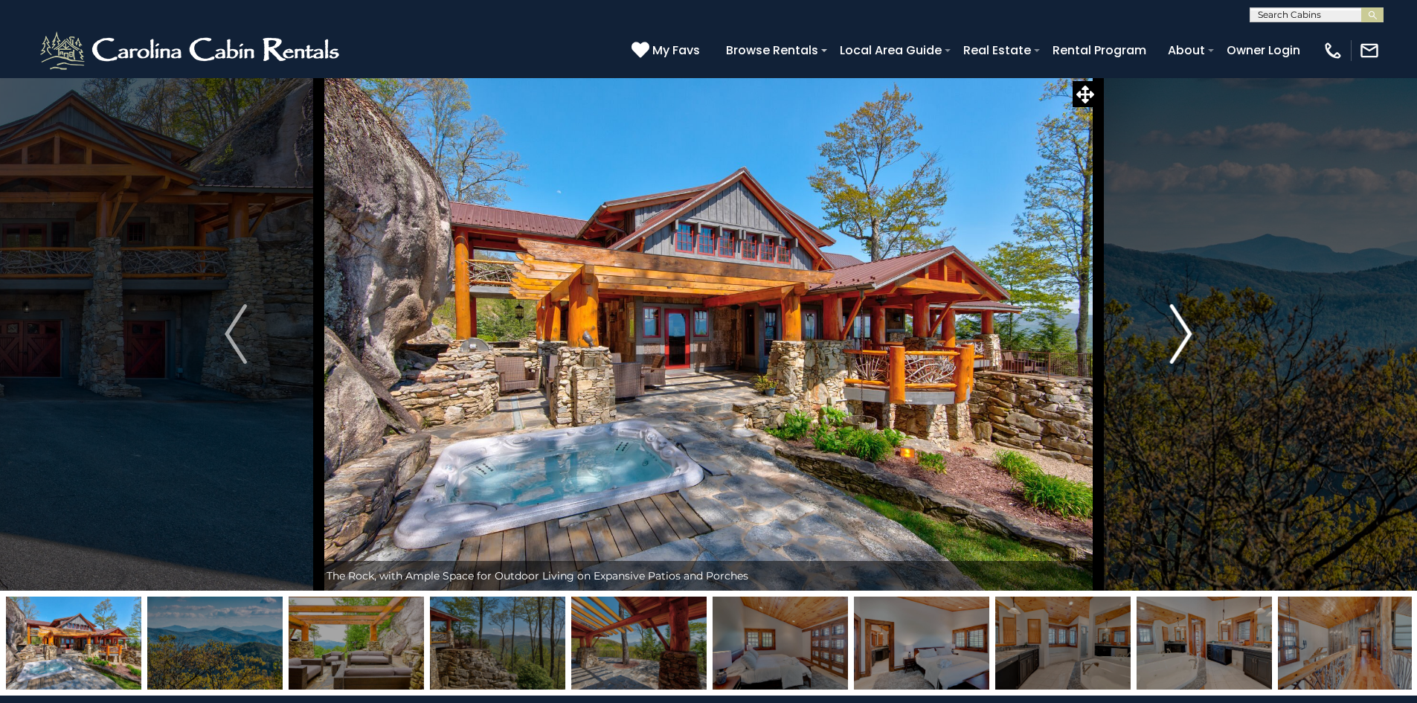
click at [1183, 327] on img "Next" at bounding box center [1181, 334] width 22 height 60
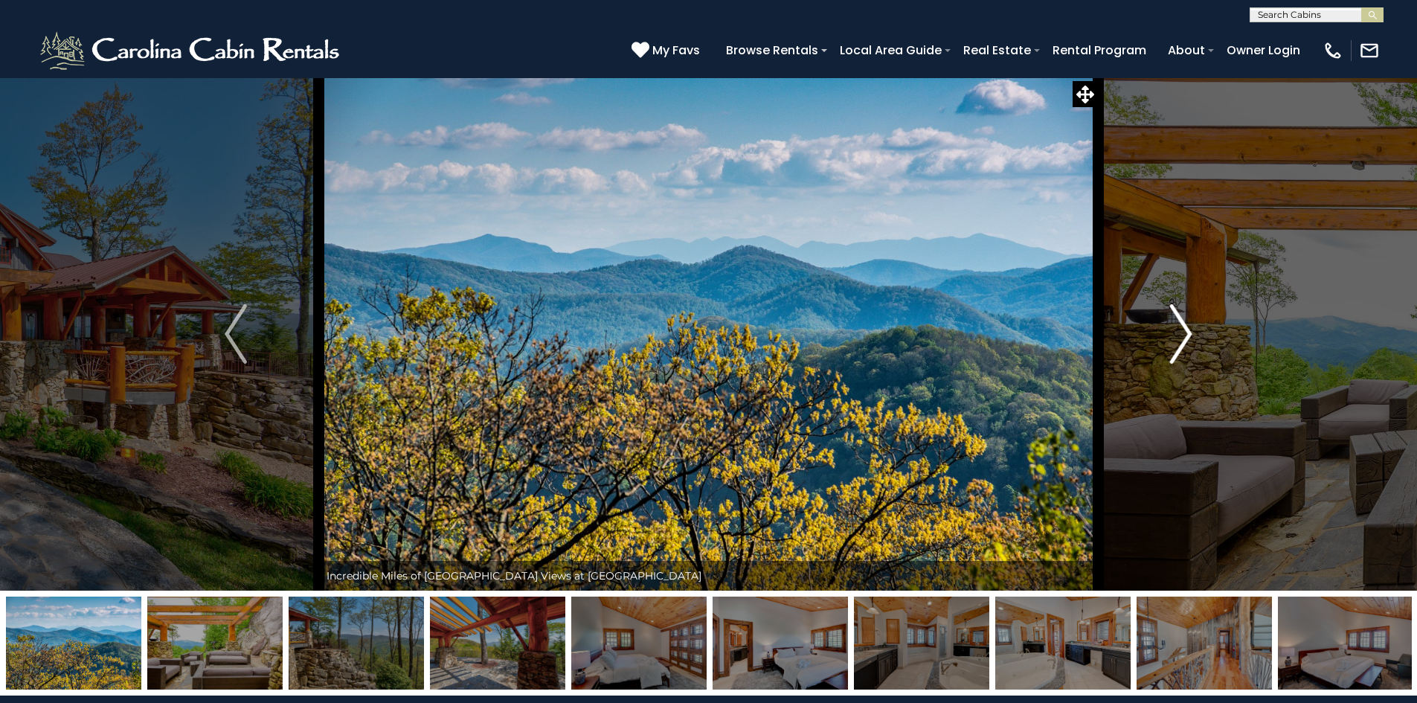
click at [1183, 327] on img "Next" at bounding box center [1181, 334] width 22 height 60
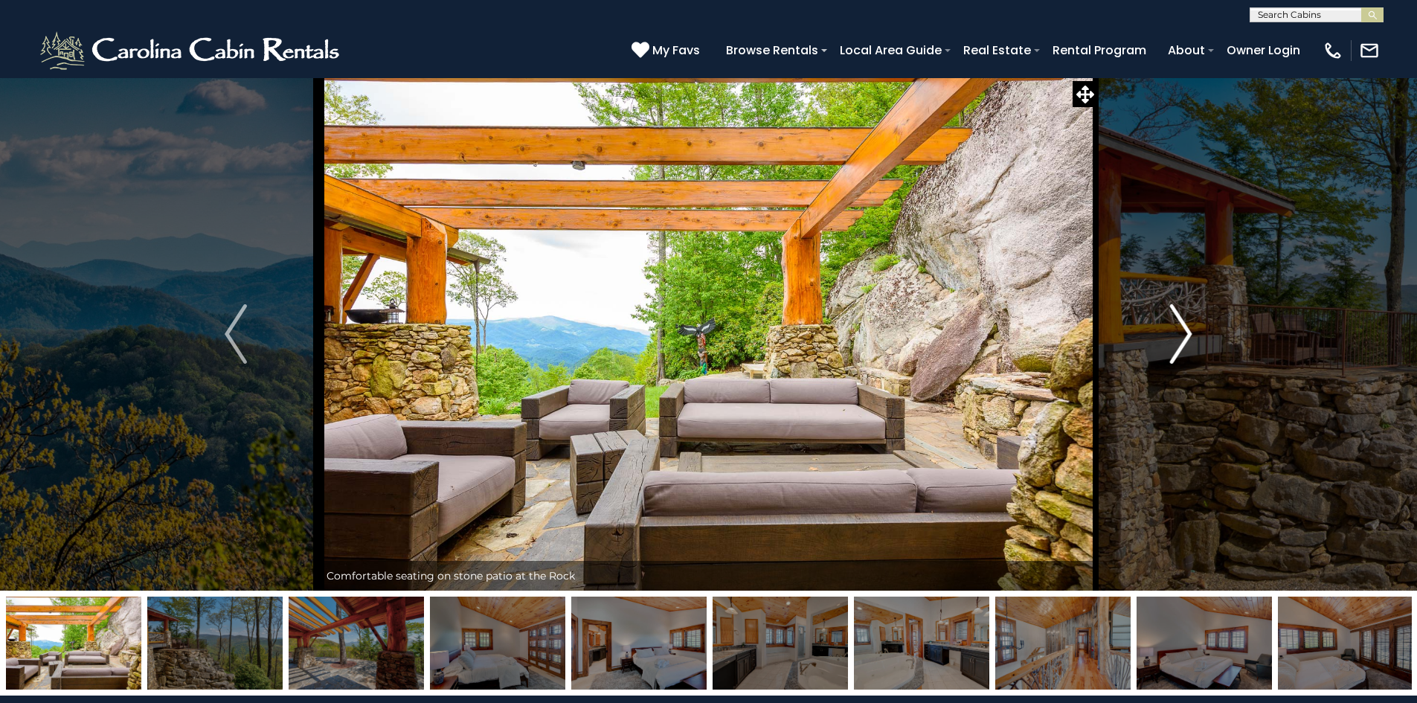
click at [1183, 327] on img "Next" at bounding box center [1181, 334] width 22 height 60
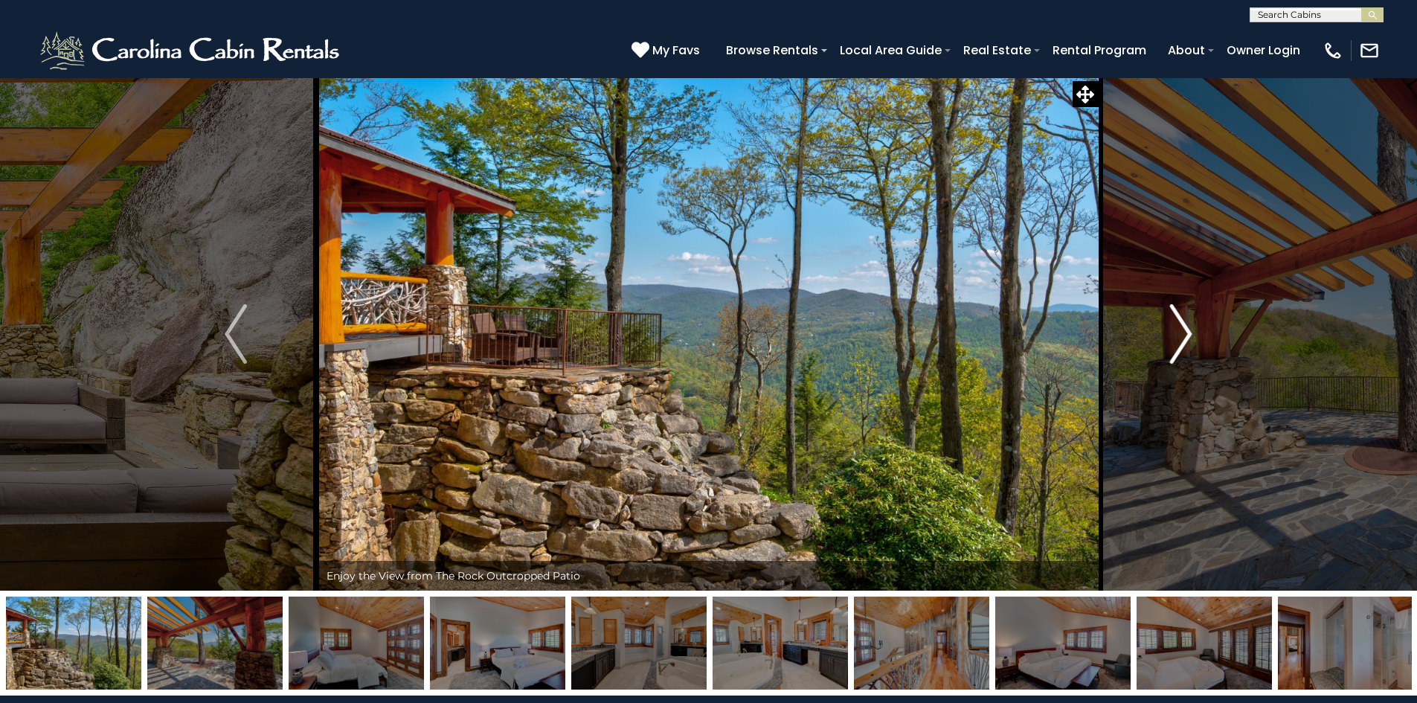
click at [1184, 329] on img "Next" at bounding box center [1181, 334] width 22 height 60
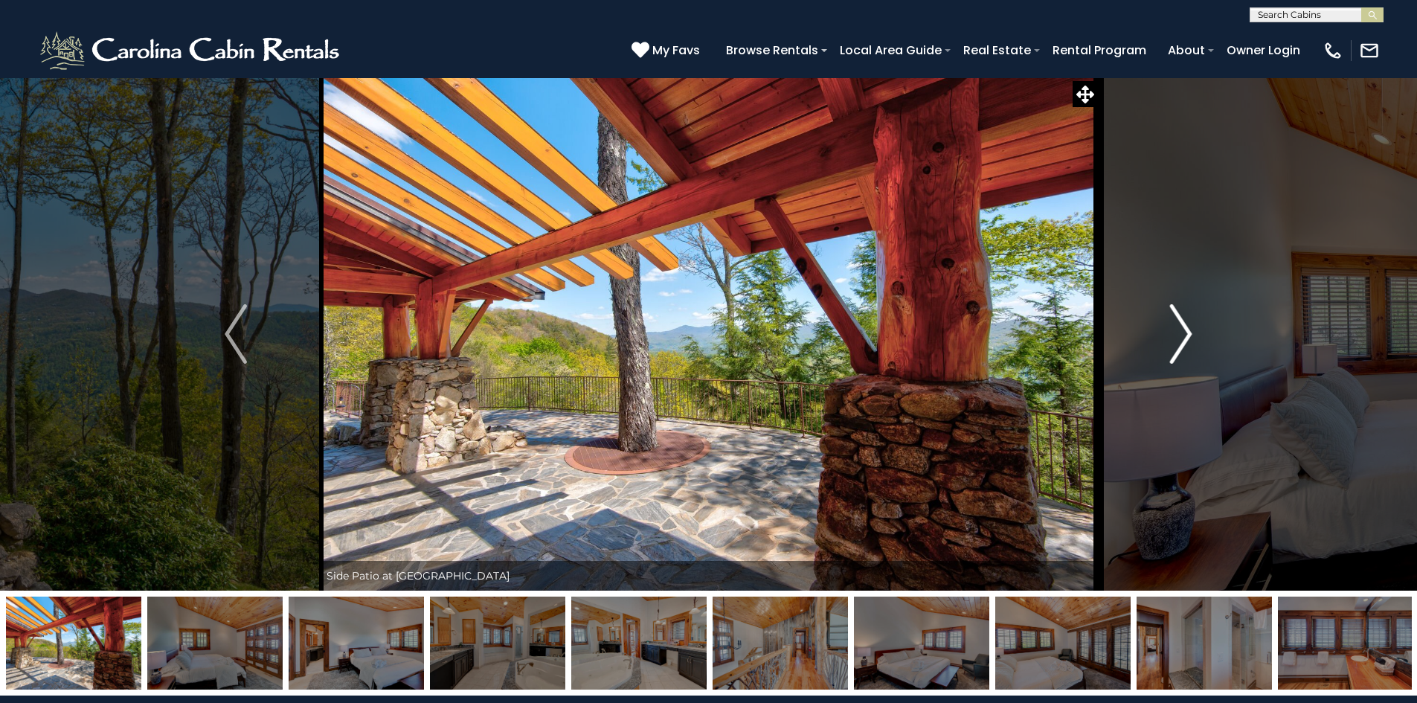
click at [1184, 329] on img "Next" at bounding box center [1181, 334] width 22 height 60
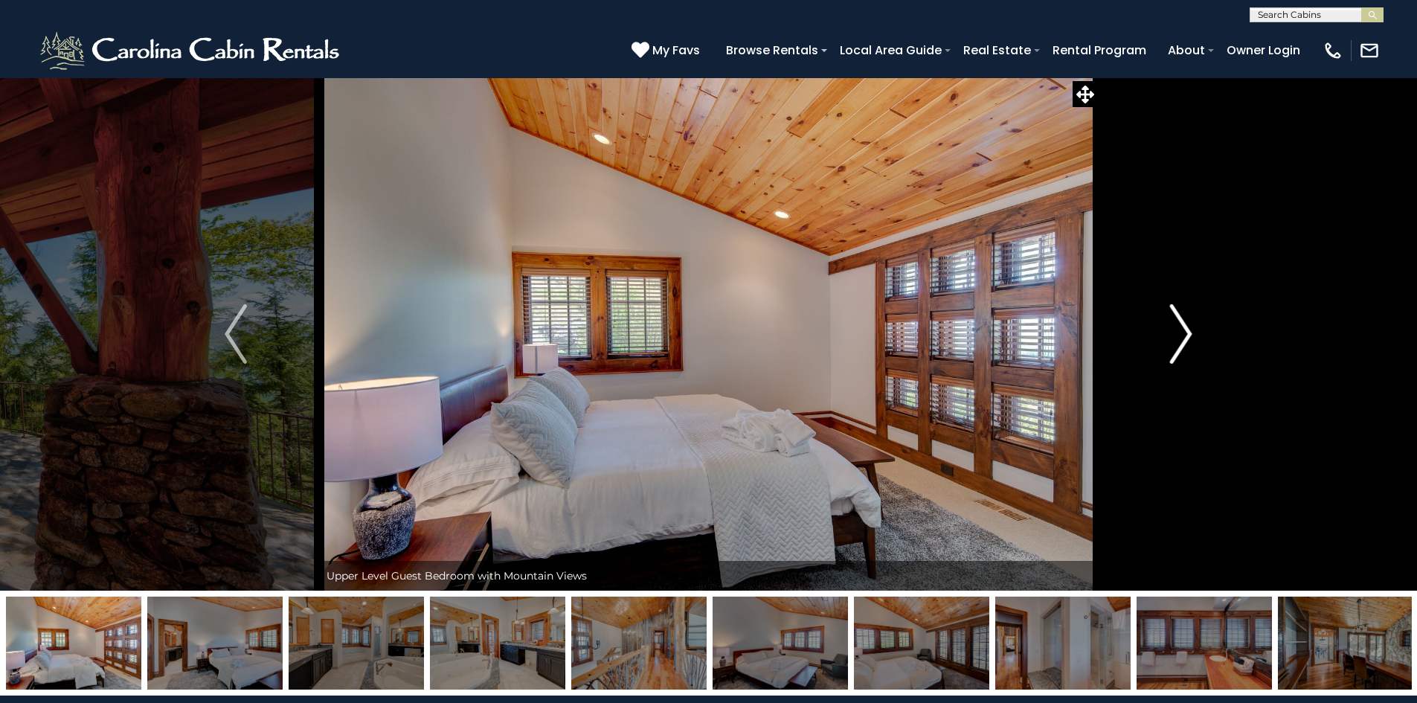
click at [1184, 329] on img "Next" at bounding box center [1181, 334] width 22 height 60
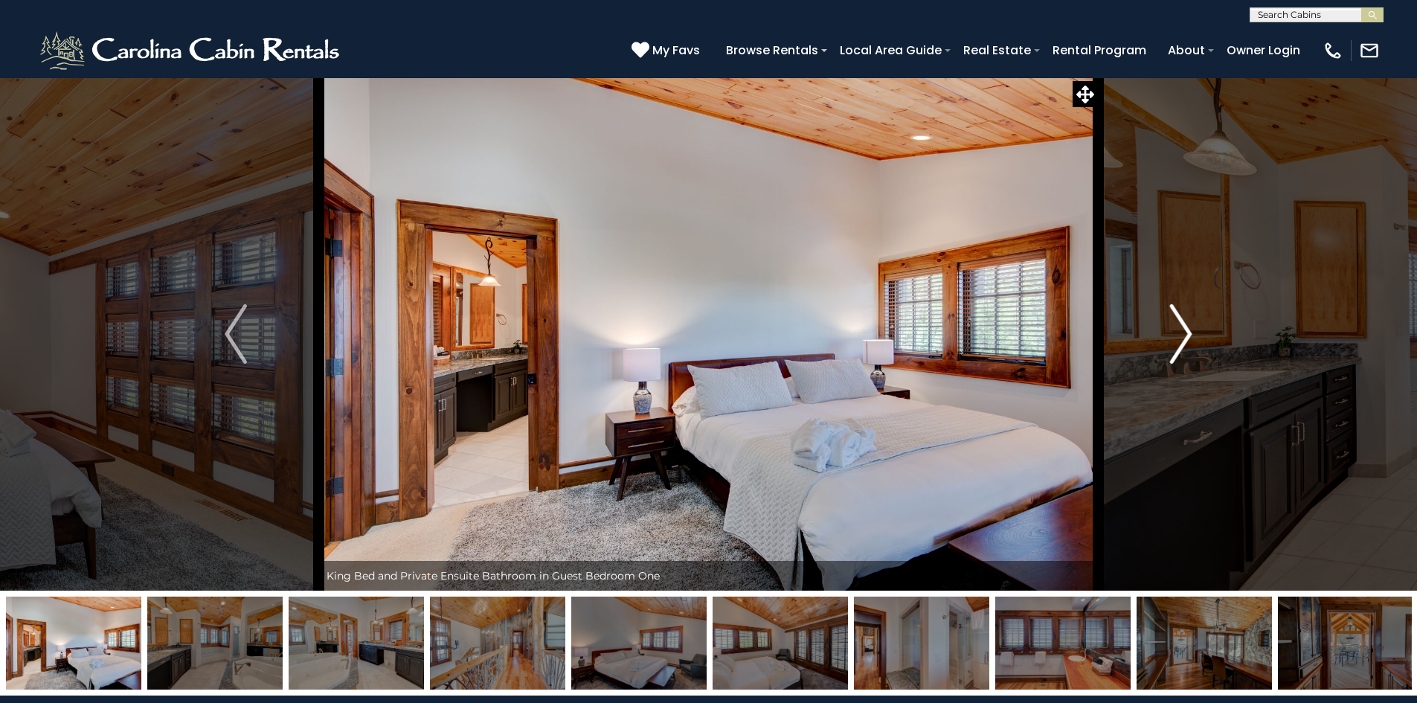
click at [1184, 329] on img "Next" at bounding box center [1181, 334] width 22 height 60
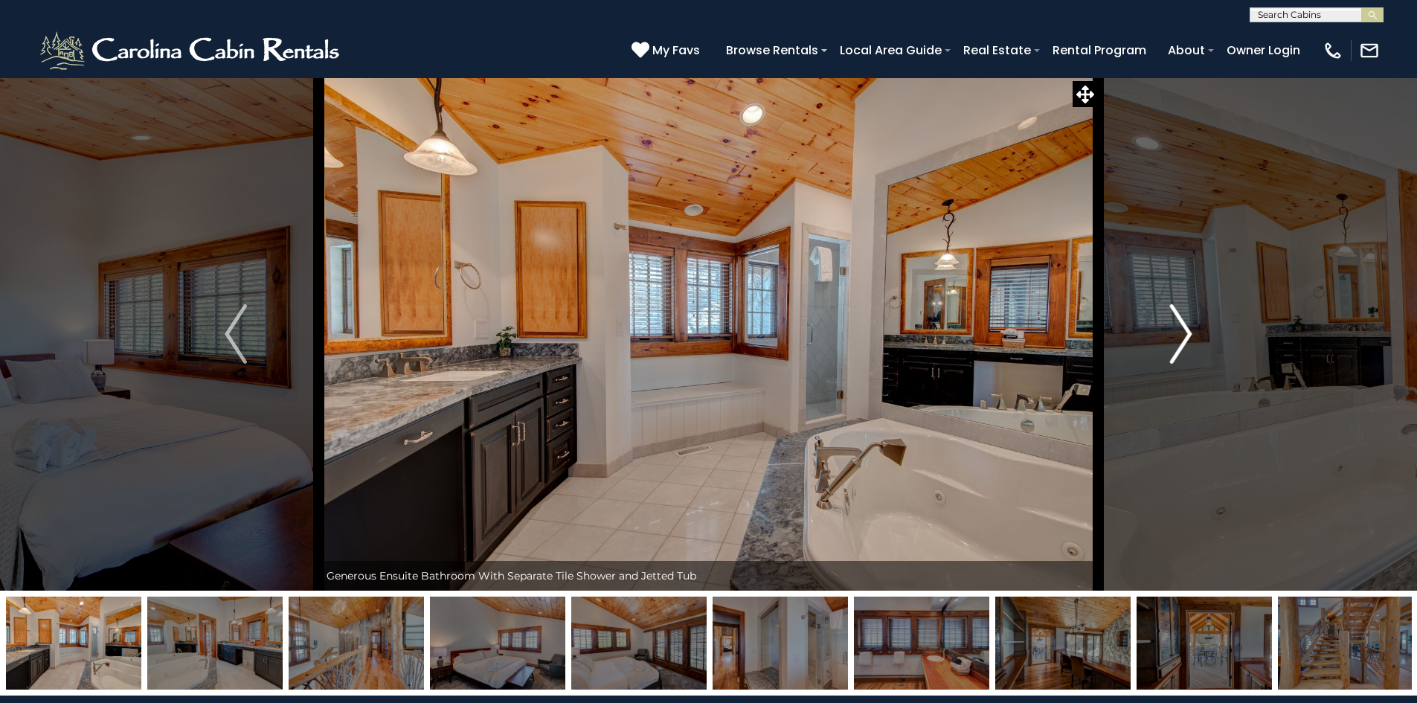
click at [1184, 329] on img "Next" at bounding box center [1181, 334] width 22 height 60
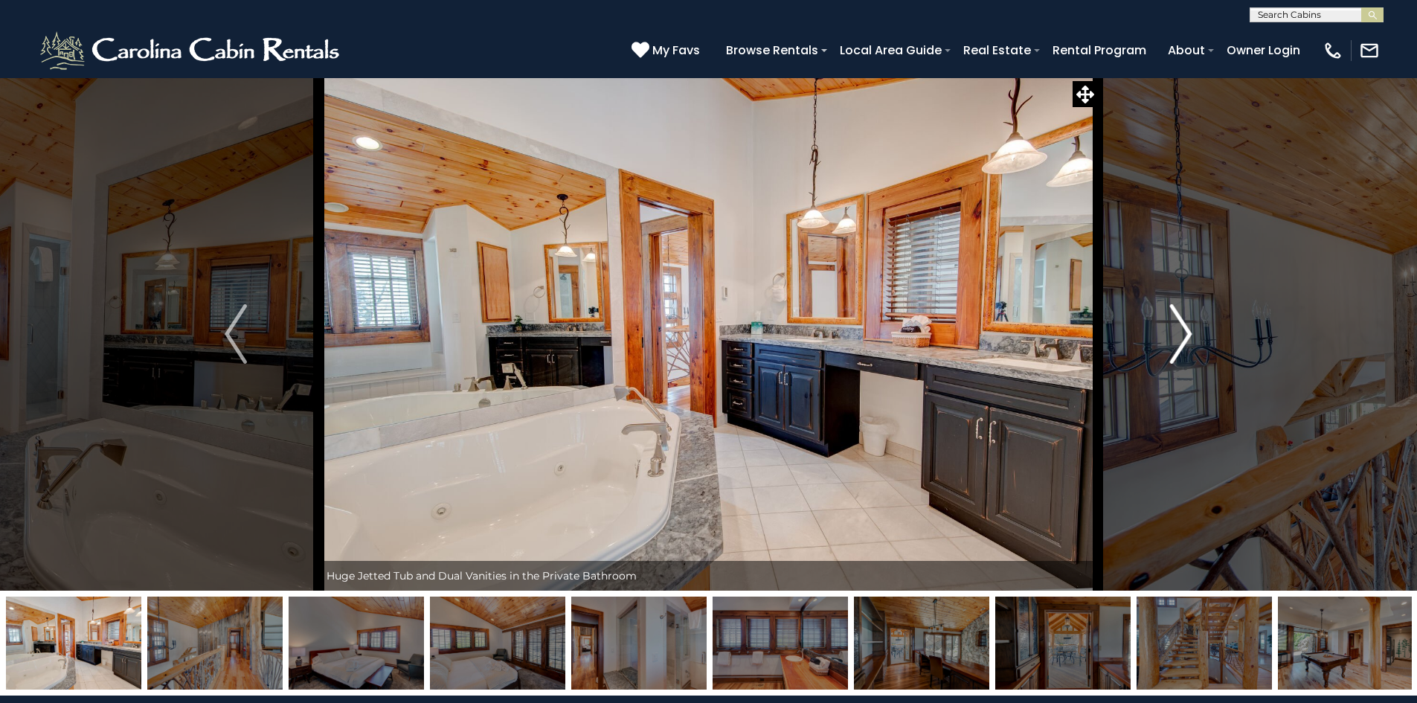
click at [1184, 329] on img "Next" at bounding box center [1181, 334] width 22 height 60
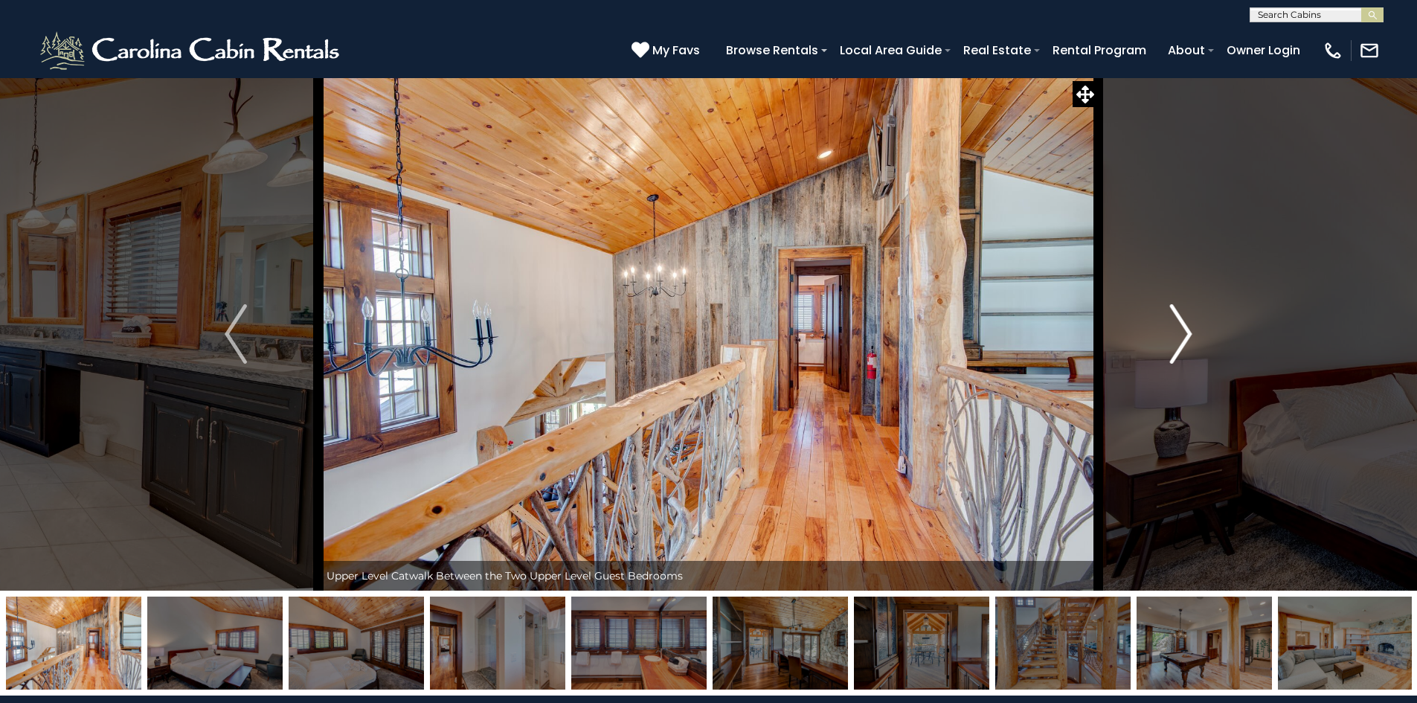
click at [1184, 329] on img "Next" at bounding box center [1181, 334] width 22 height 60
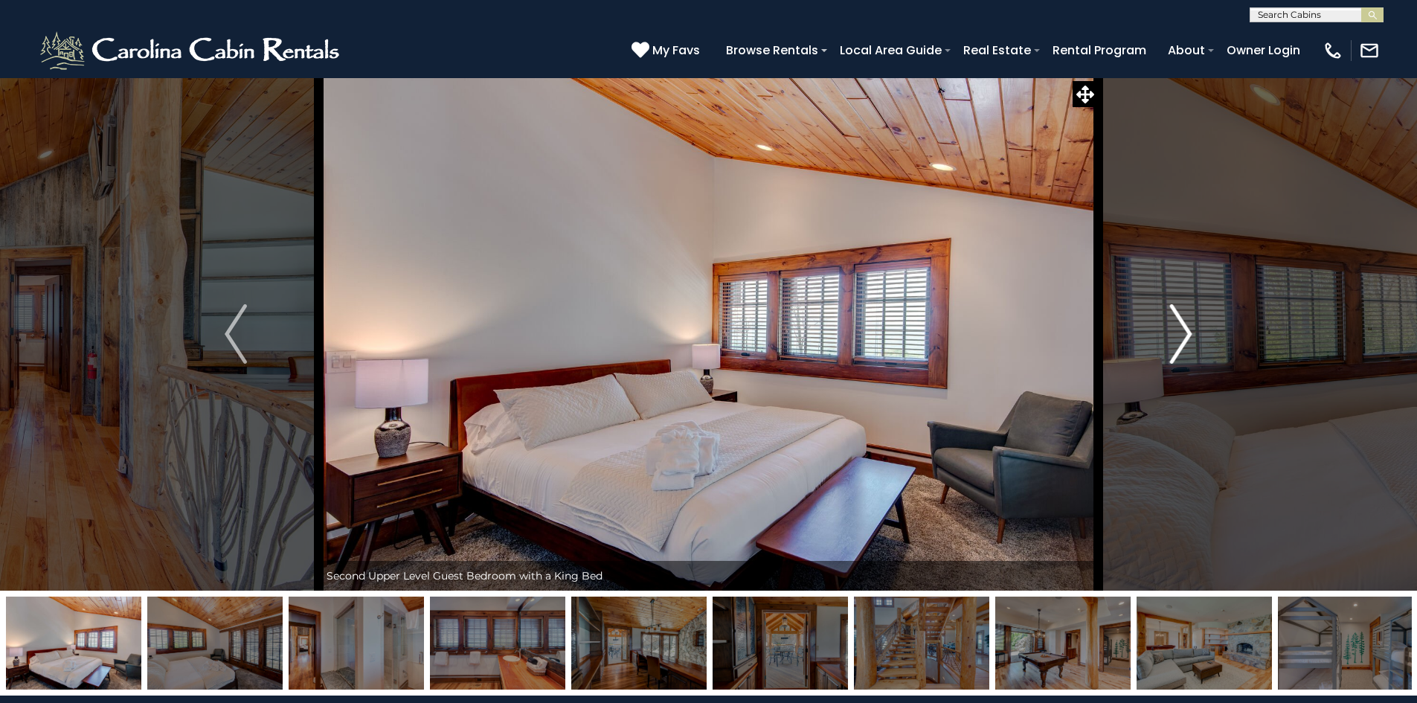
click at [1184, 329] on img "Next" at bounding box center [1181, 334] width 22 height 60
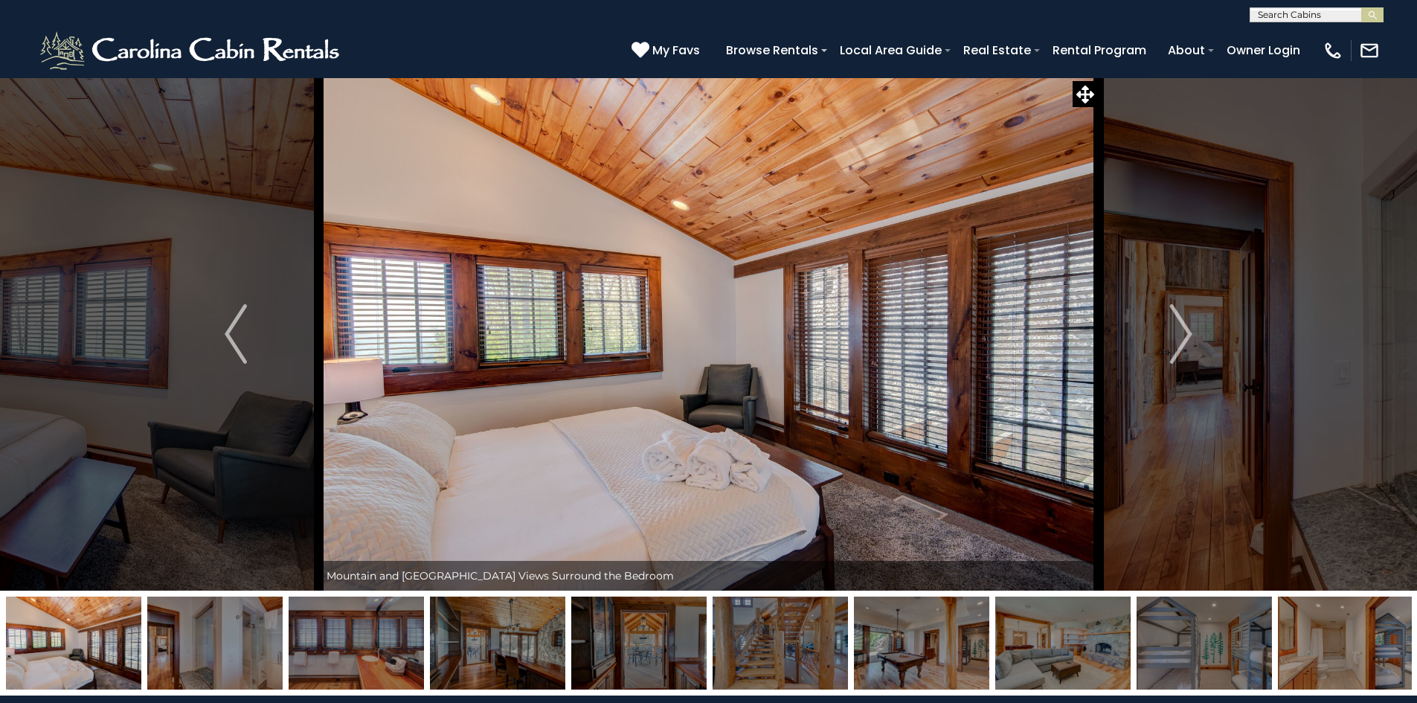
click at [1233, 644] on img at bounding box center [1204, 643] width 135 height 93
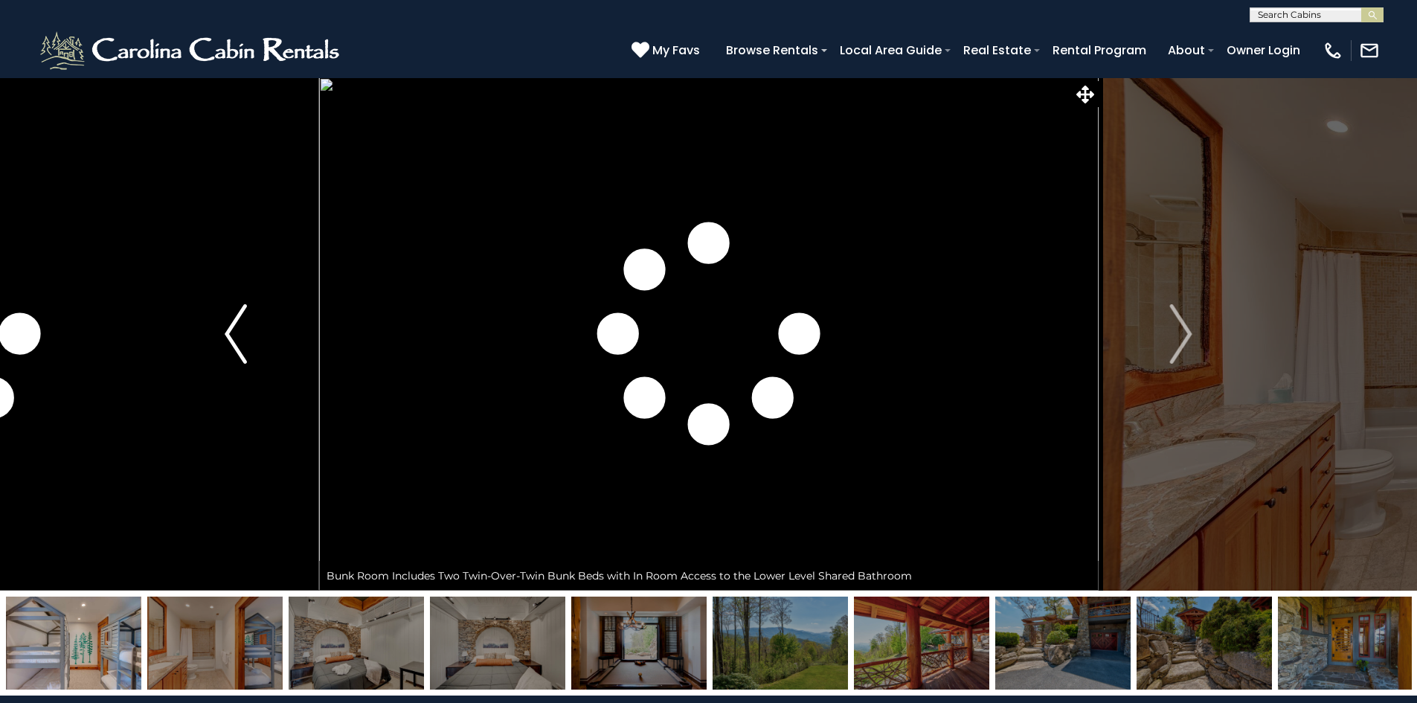
click at [241, 307] on img "Previous" at bounding box center [236, 334] width 22 height 60
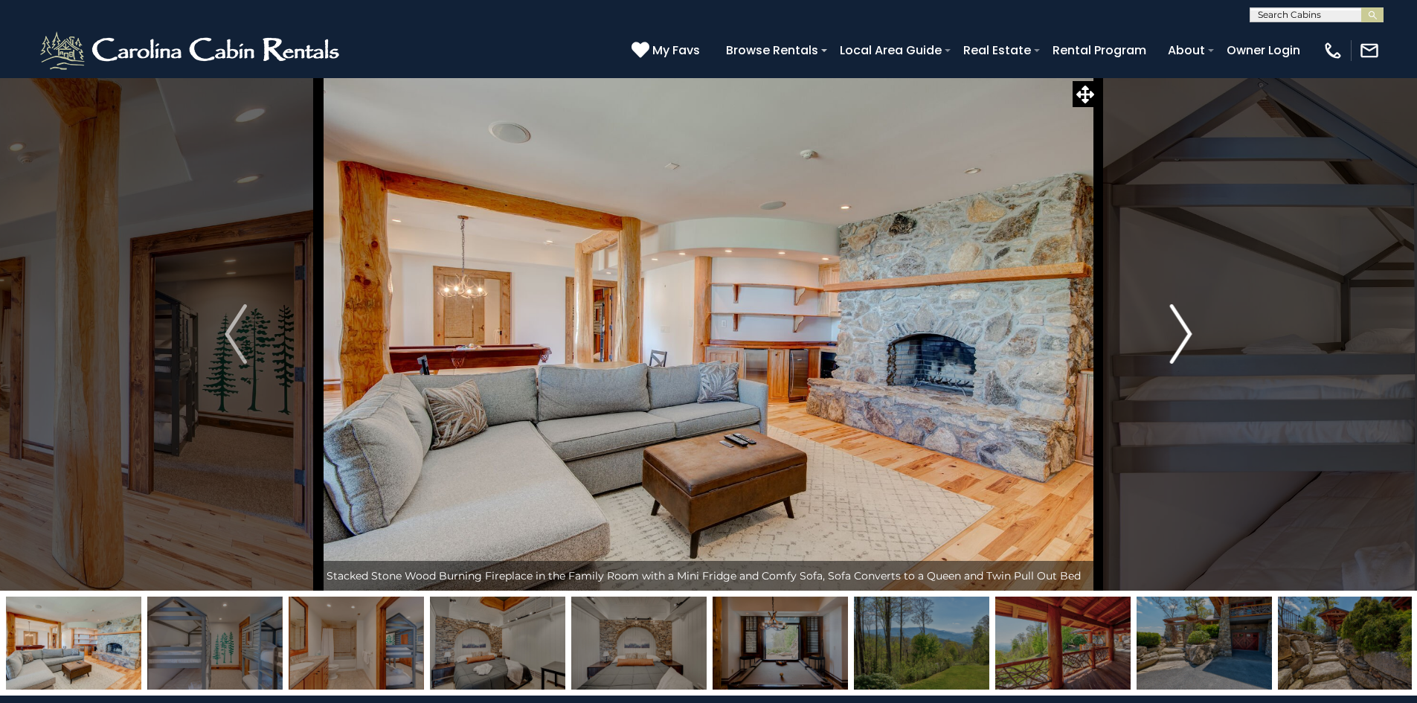
click at [1189, 315] on img "Next" at bounding box center [1181, 334] width 22 height 60
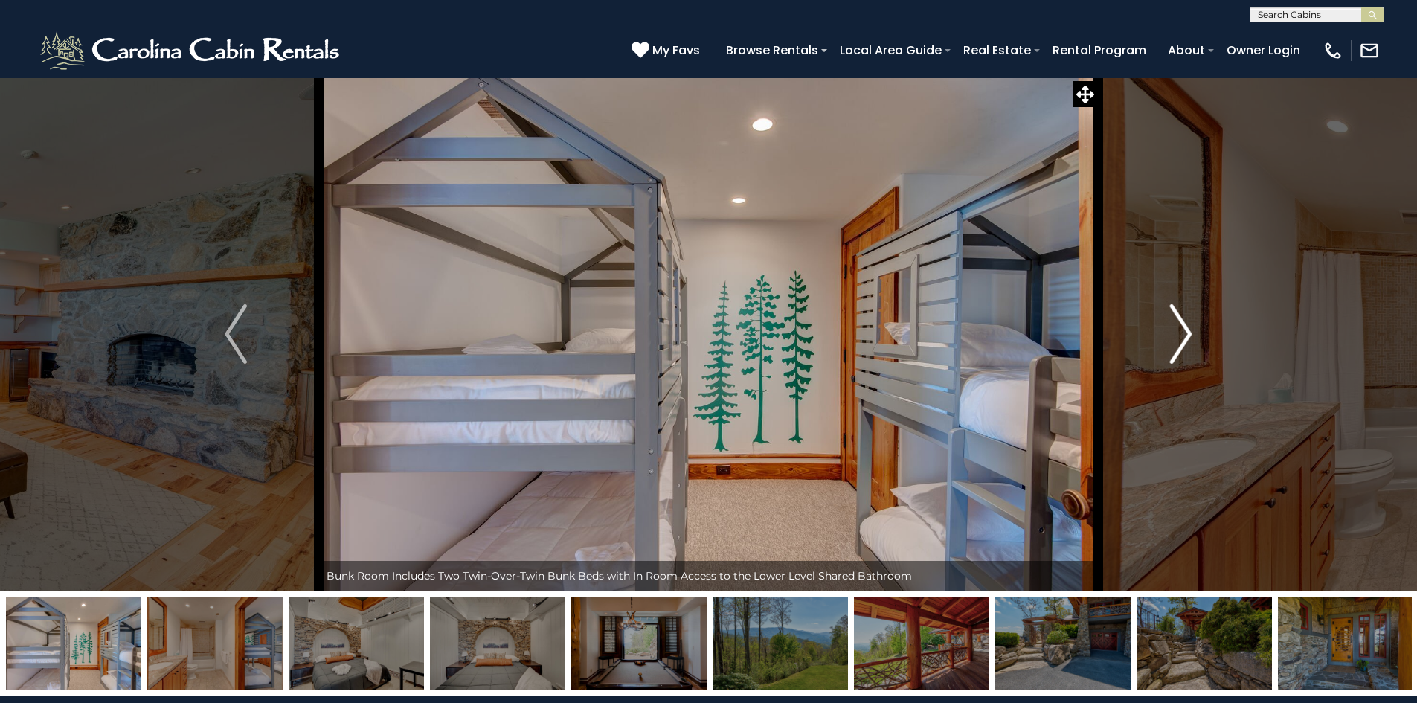
click at [1190, 315] on img "Next" at bounding box center [1181, 334] width 22 height 60
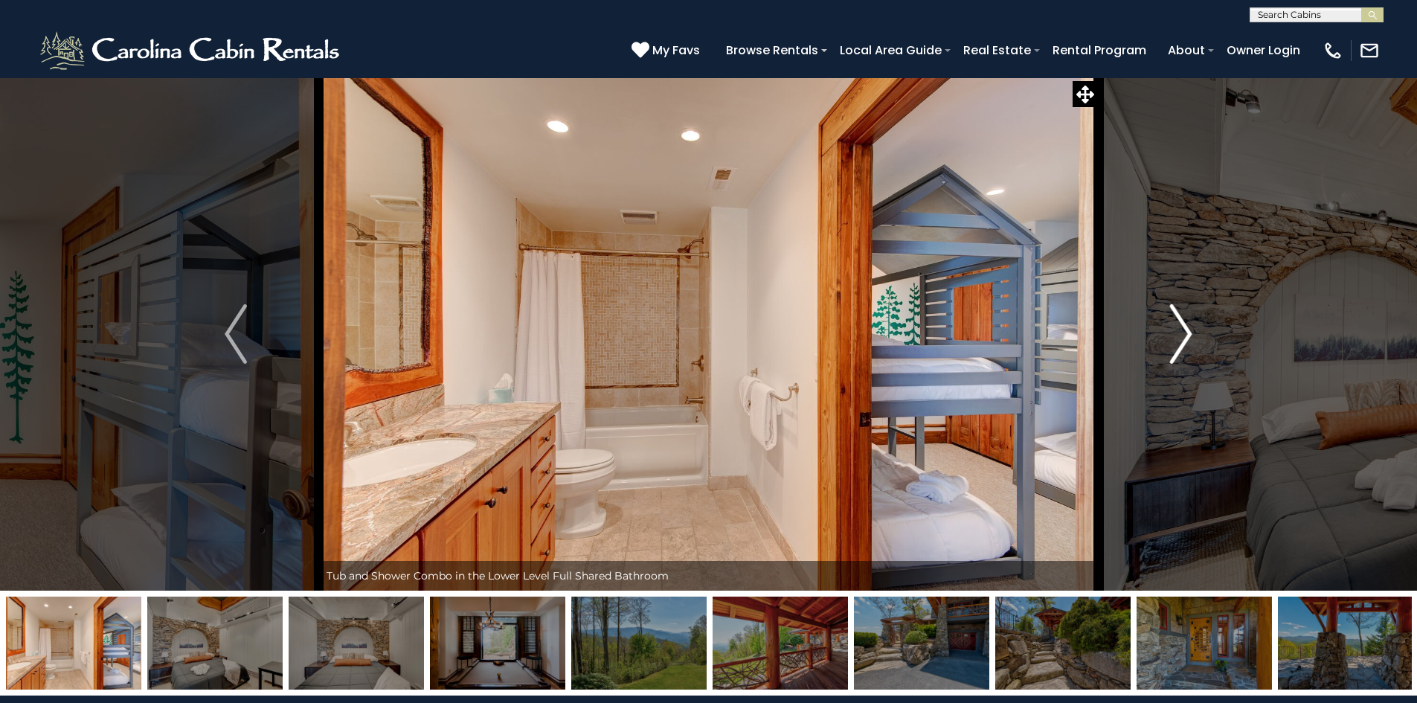
click at [1190, 315] on img "Next" at bounding box center [1181, 334] width 22 height 60
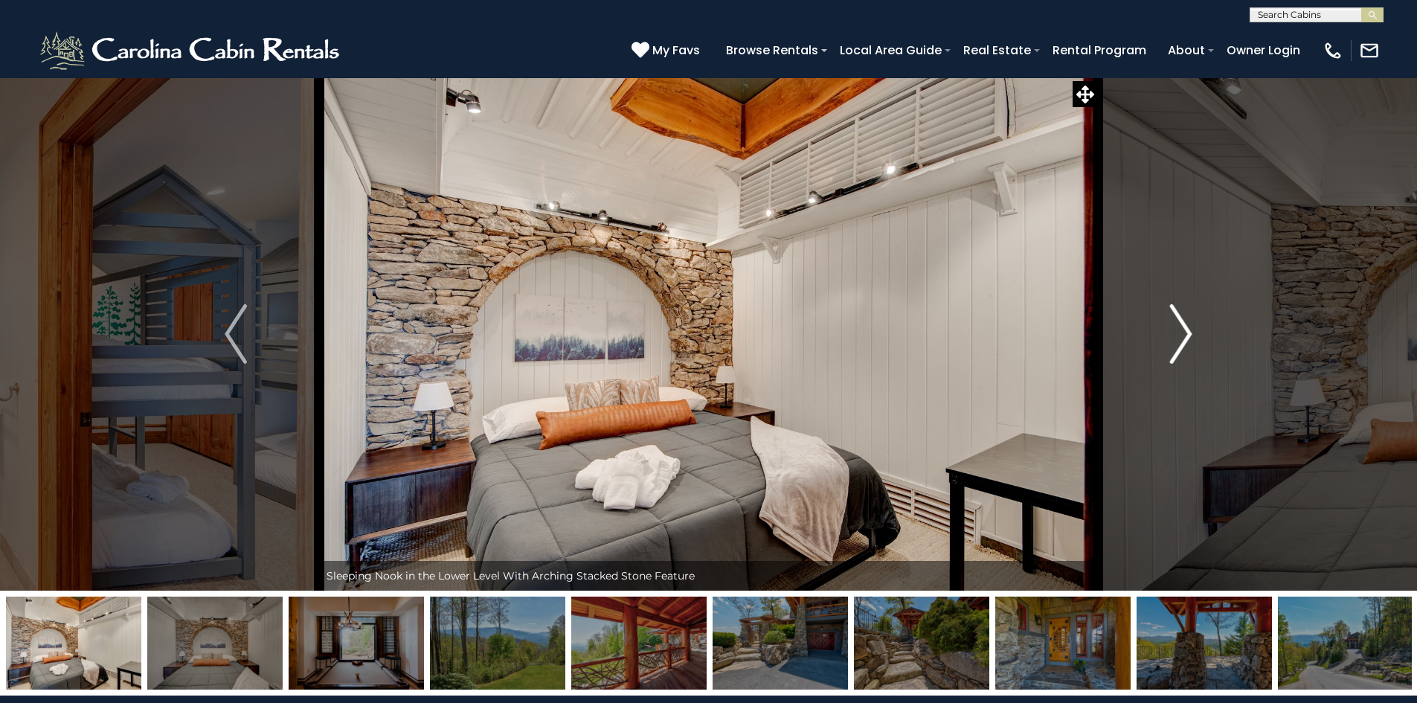
click at [1190, 315] on img "Next" at bounding box center [1181, 334] width 22 height 60
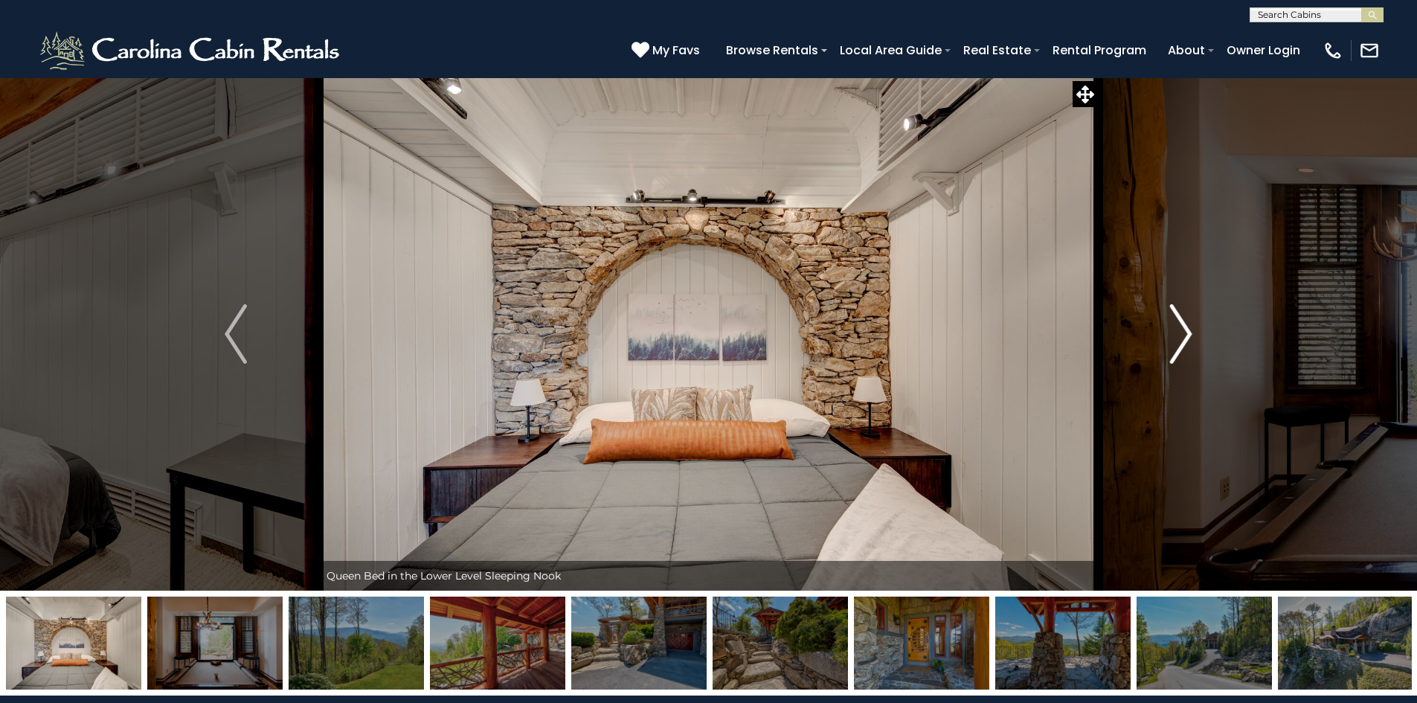
click at [1190, 315] on img "Next" at bounding box center [1181, 334] width 22 height 60
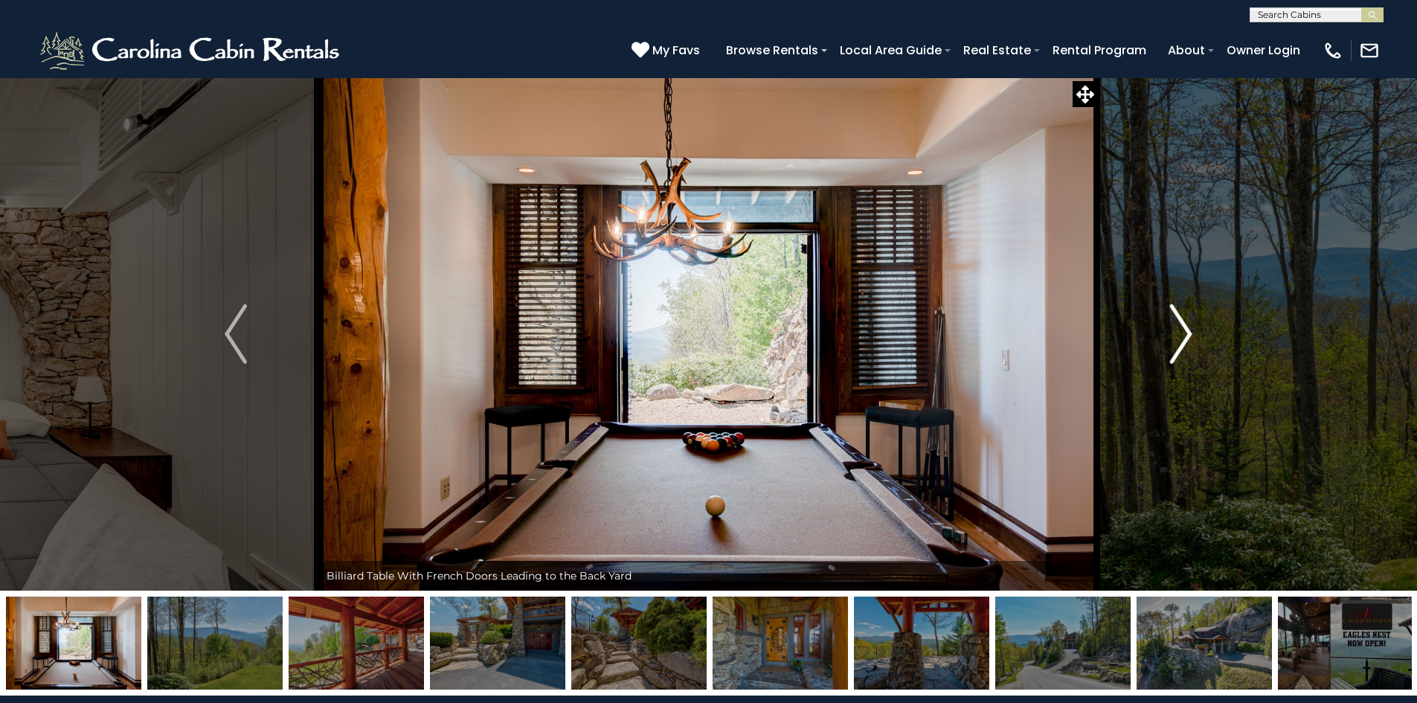
click at [1190, 315] on img "Next" at bounding box center [1181, 334] width 22 height 60
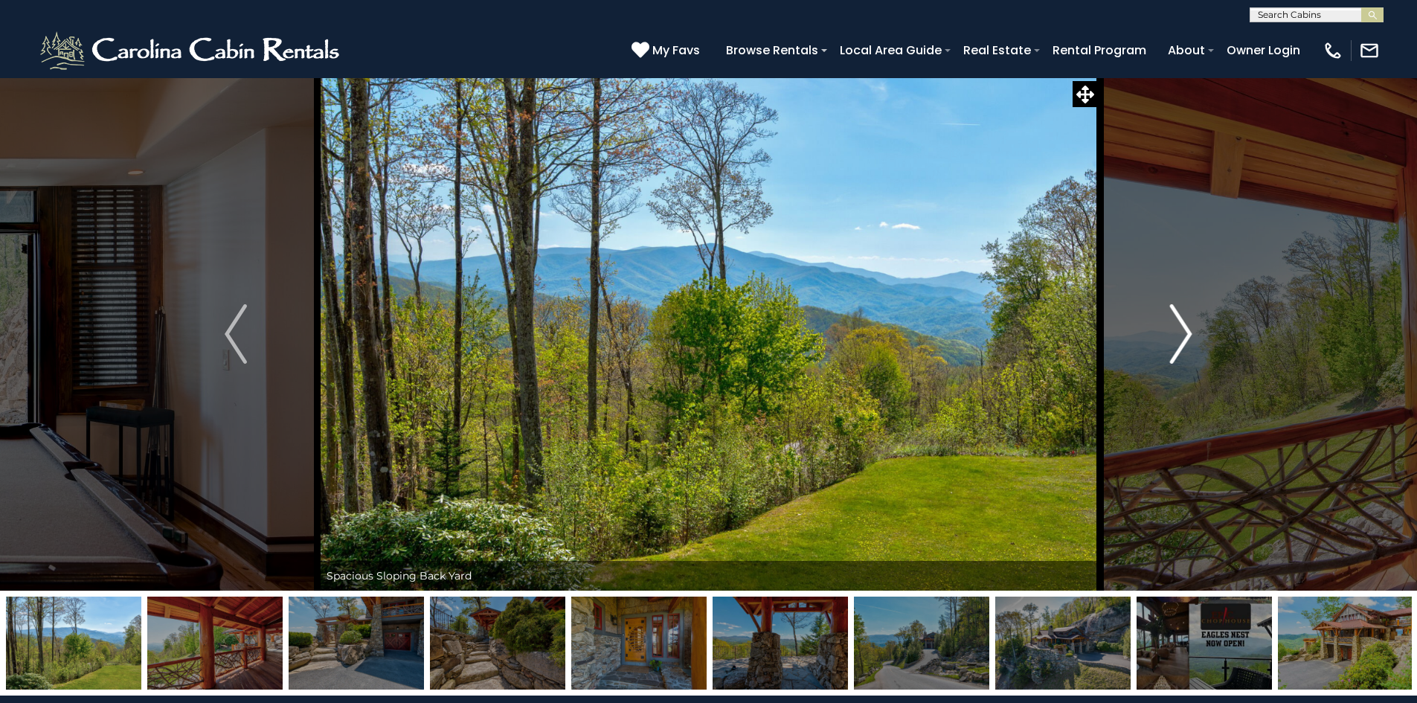
click at [1190, 315] on img "Next" at bounding box center [1181, 334] width 22 height 60
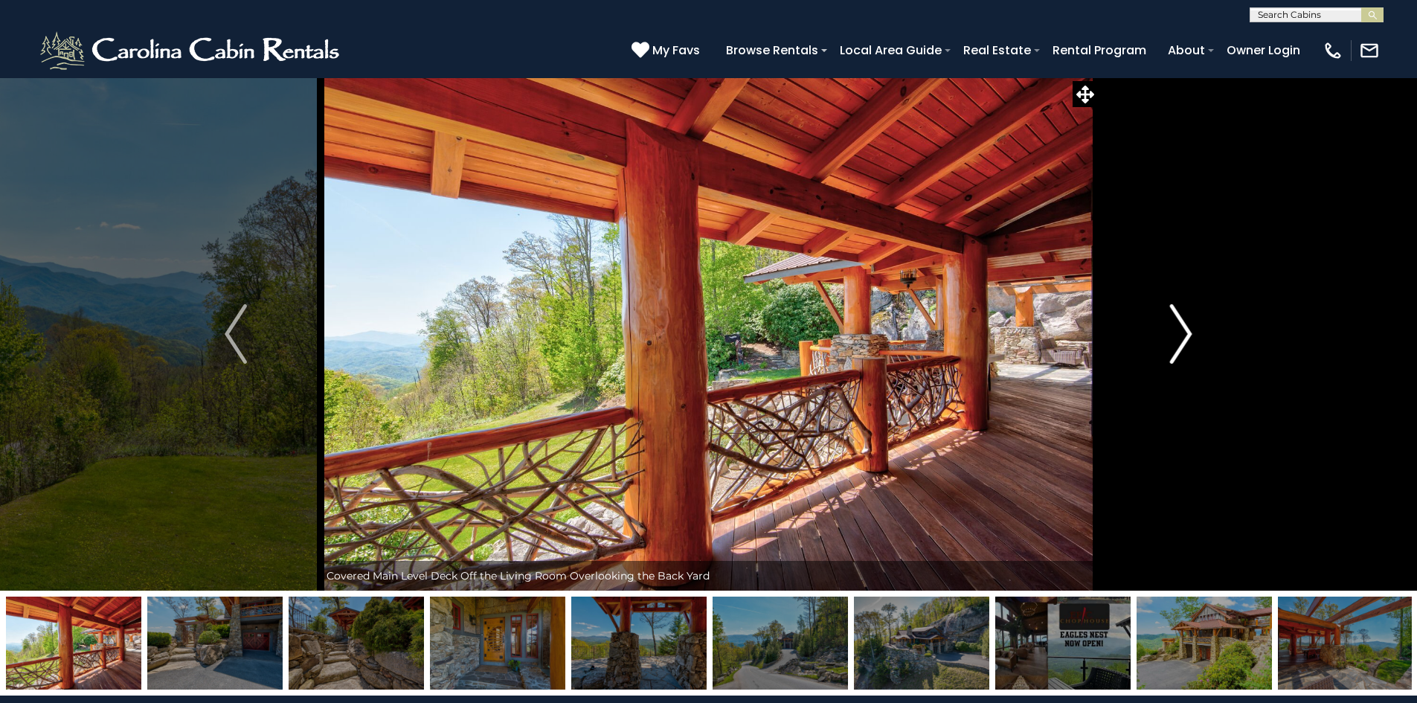
click at [1190, 315] on img "Next" at bounding box center [1181, 334] width 22 height 60
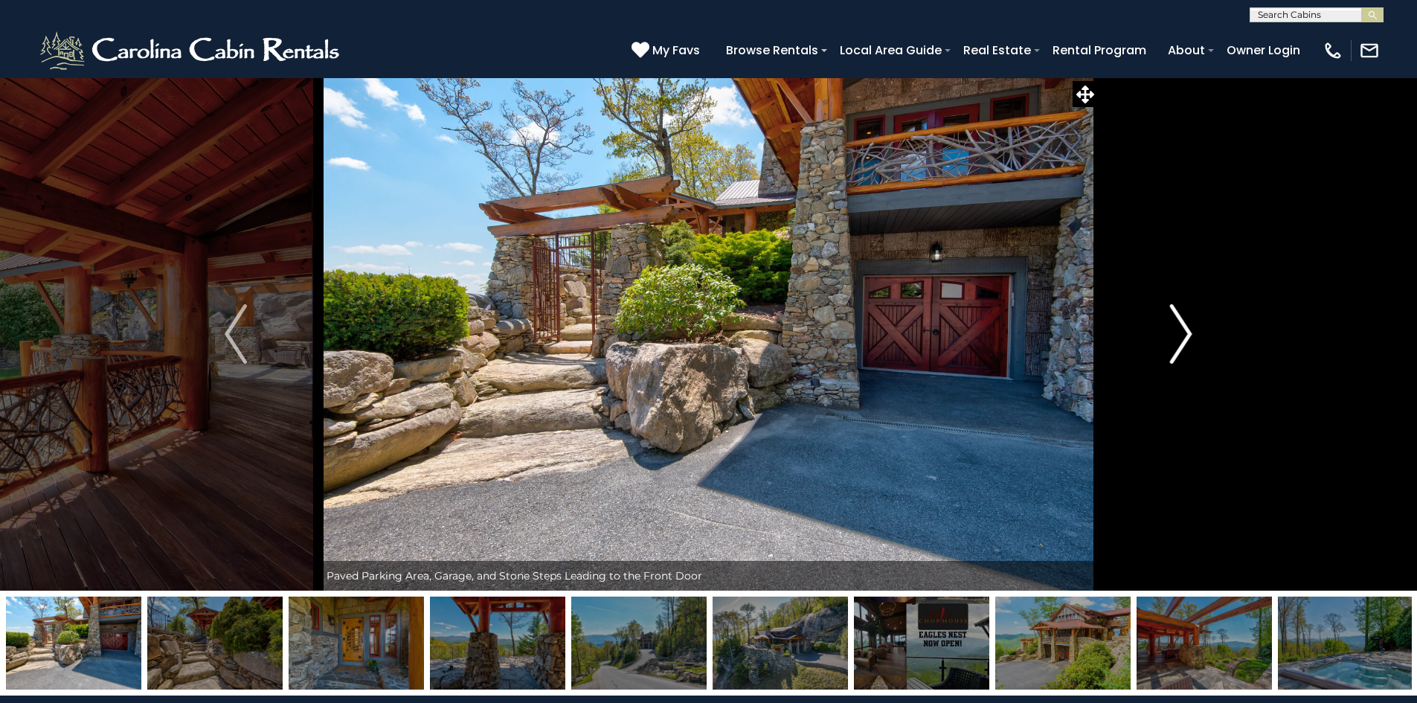
click at [1190, 315] on img "Next" at bounding box center [1181, 334] width 22 height 60
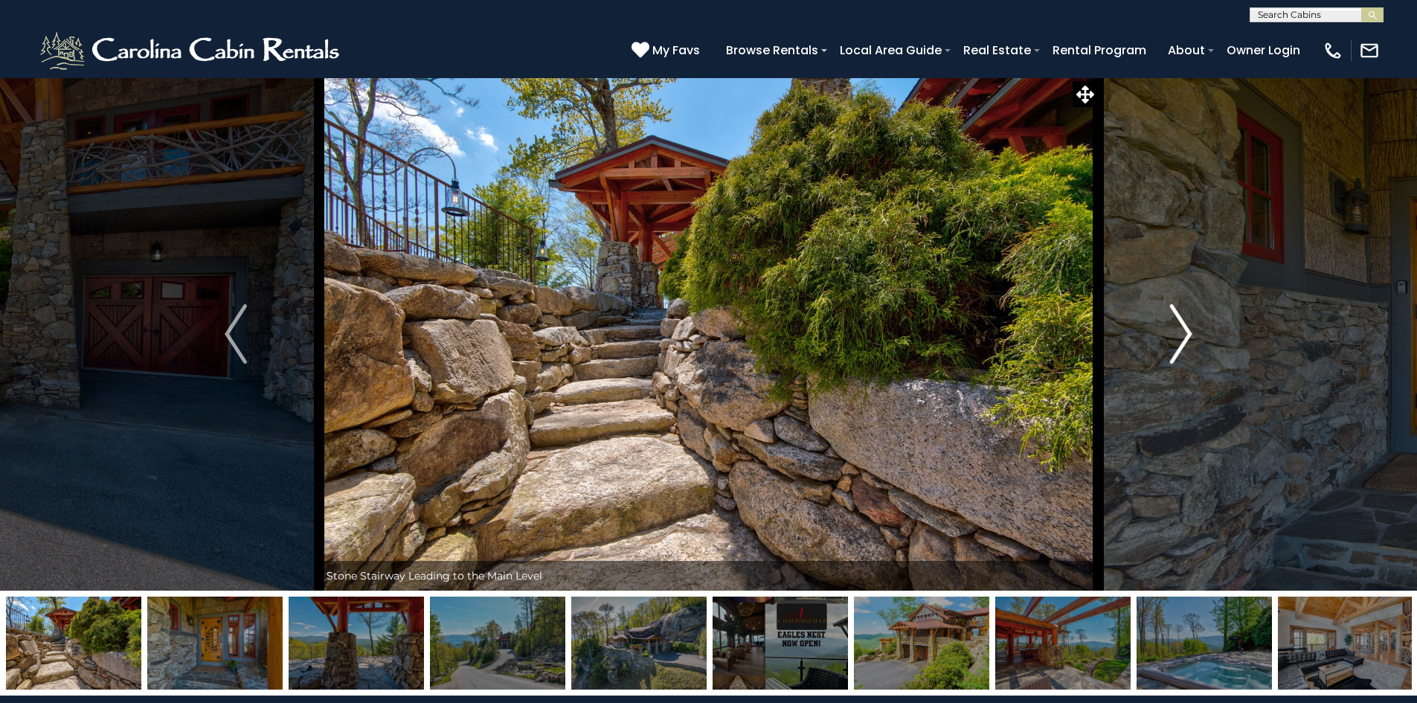
click at [1185, 318] on img "Next" at bounding box center [1181, 334] width 22 height 60
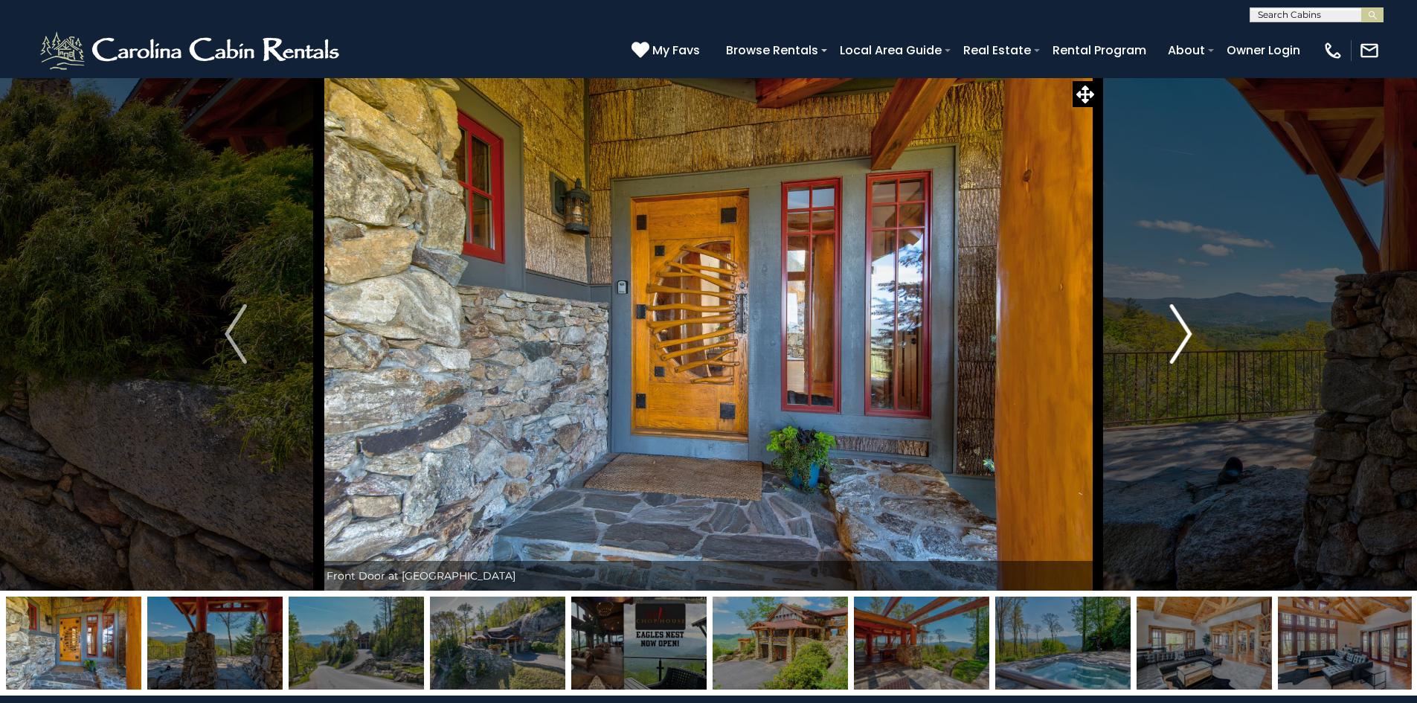
click at [1181, 323] on img "Next" at bounding box center [1181, 334] width 22 height 60
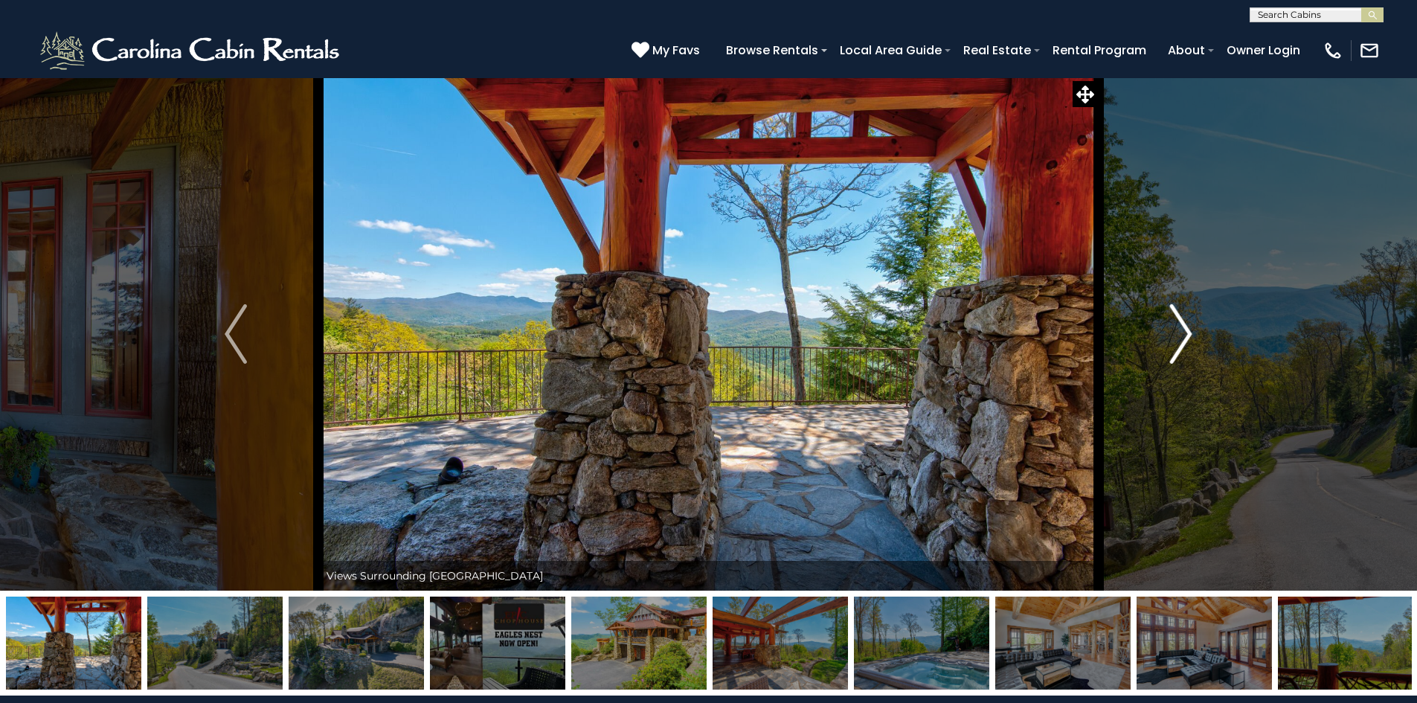
click at [1181, 326] on img "Next" at bounding box center [1181, 334] width 22 height 60
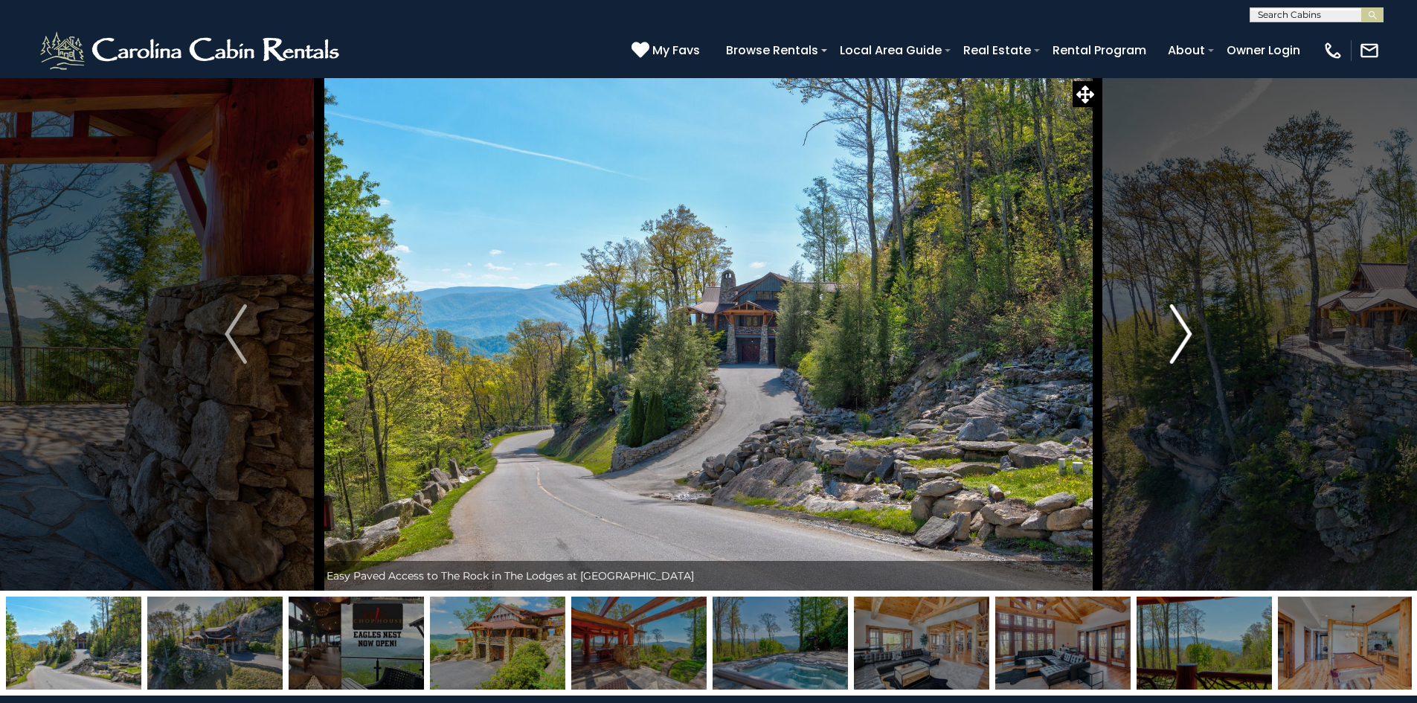
click at [1181, 326] on img "Next" at bounding box center [1181, 334] width 22 height 60
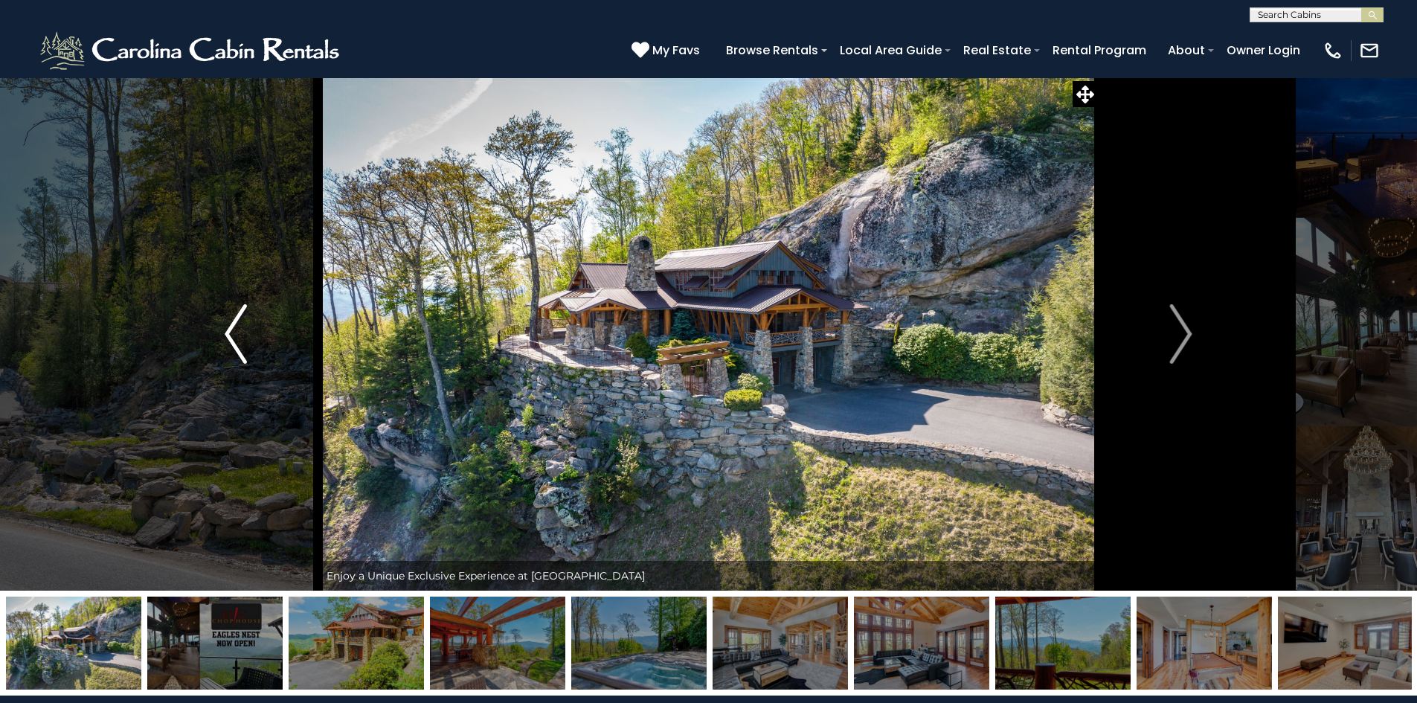
click at [242, 340] on img "Previous" at bounding box center [236, 334] width 22 height 60
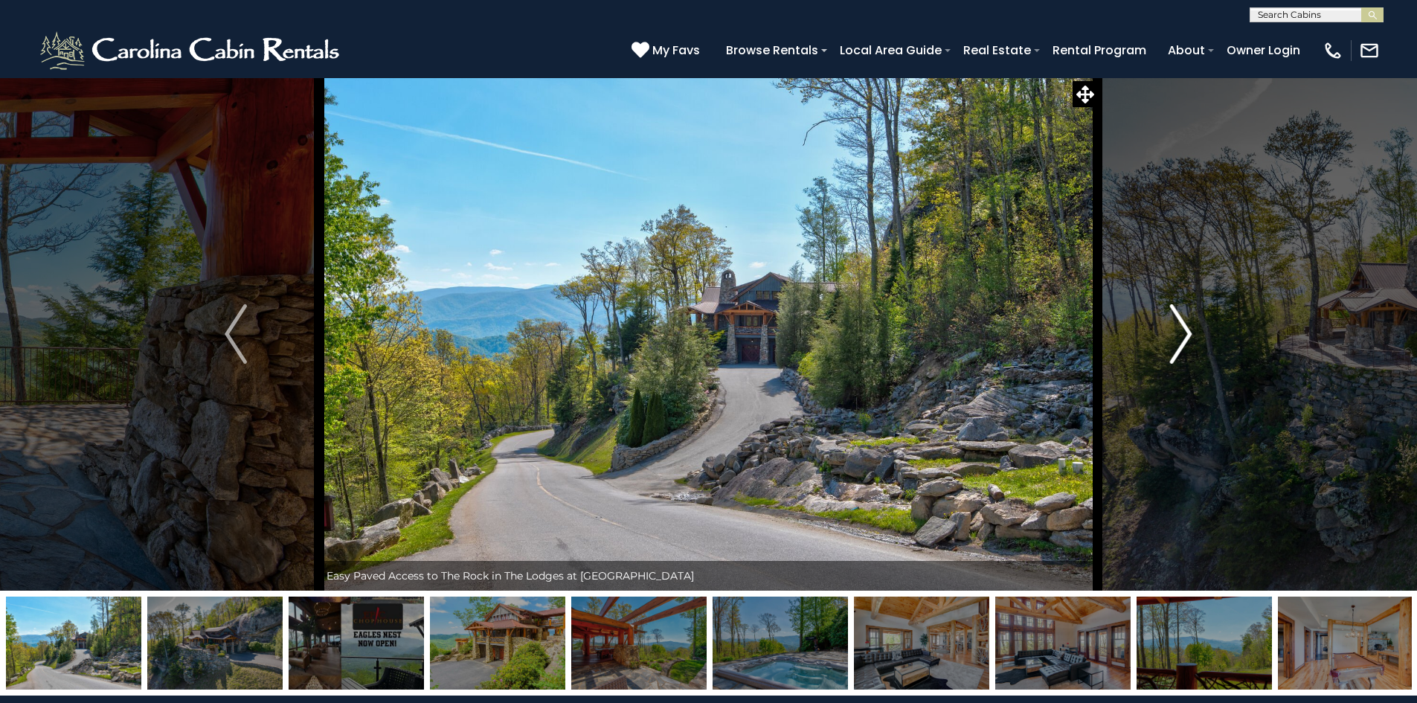
click at [1184, 337] on img "Next" at bounding box center [1181, 334] width 22 height 60
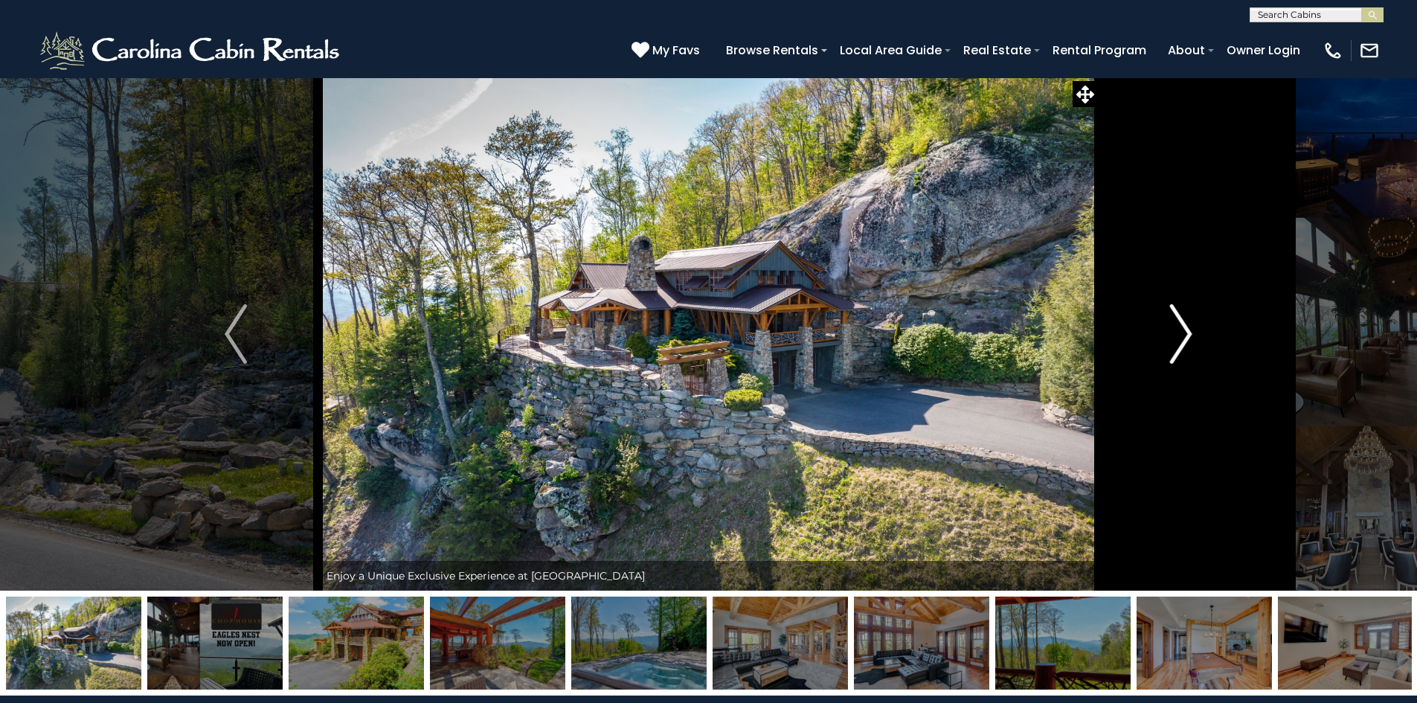
click at [1181, 334] on img "Next" at bounding box center [1181, 334] width 22 height 60
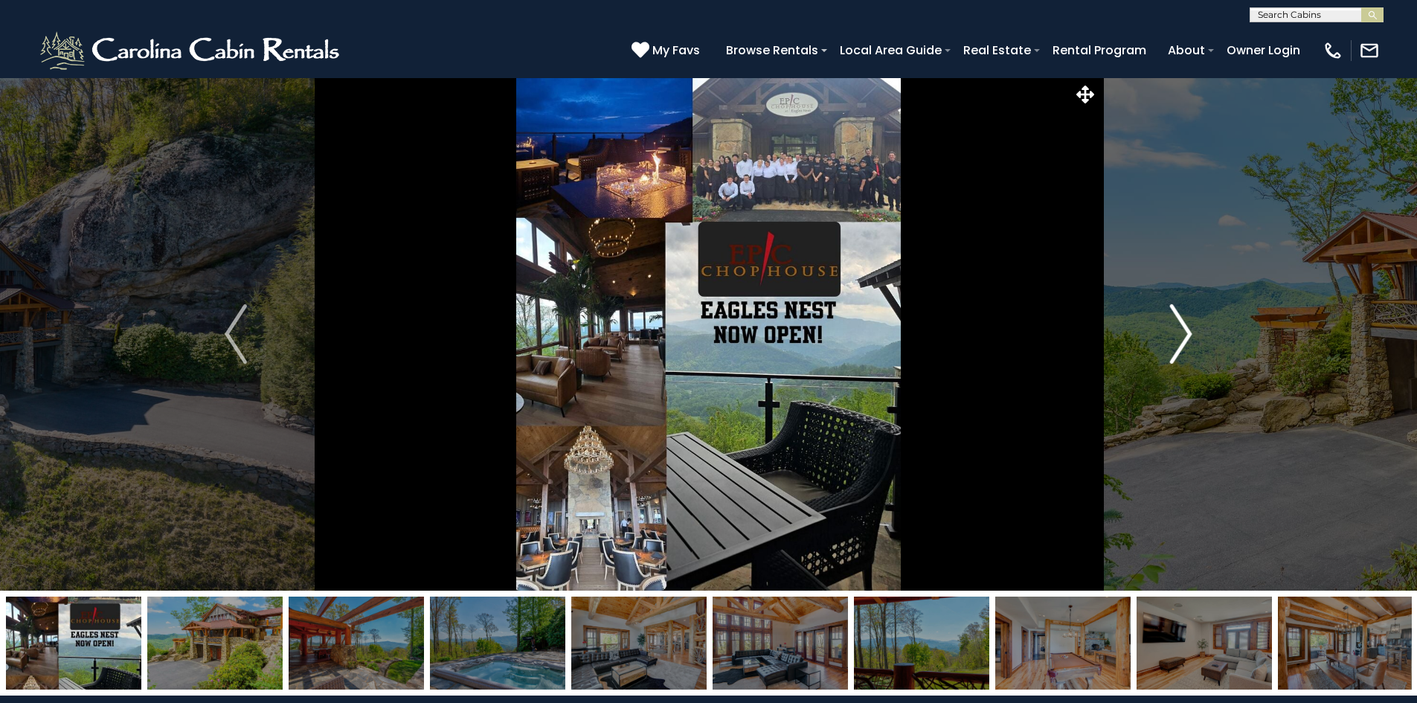
click at [1187, 338] on img "Next" at bounding box center [1181, 334] width 22 height 60
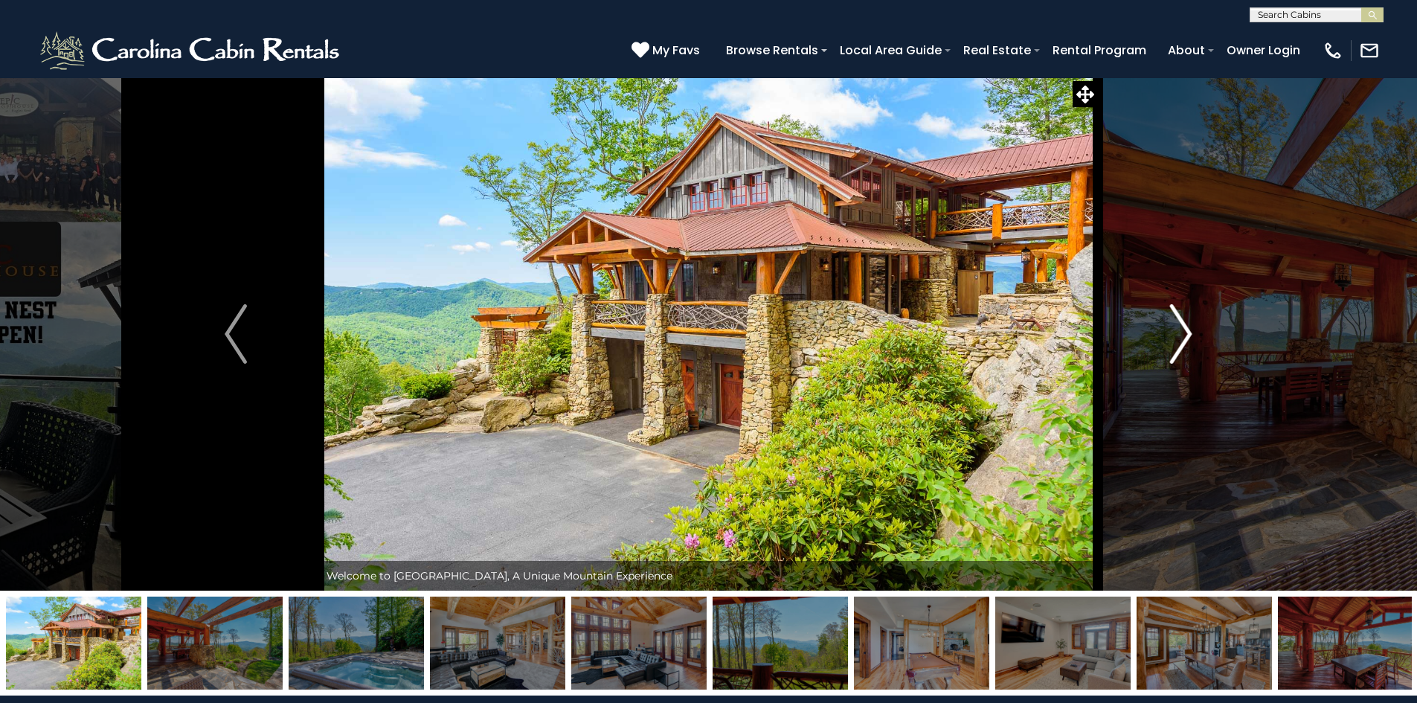
click at [1187, 338] on img "Next" at bounding box center [1181, 334] width 22 height 60
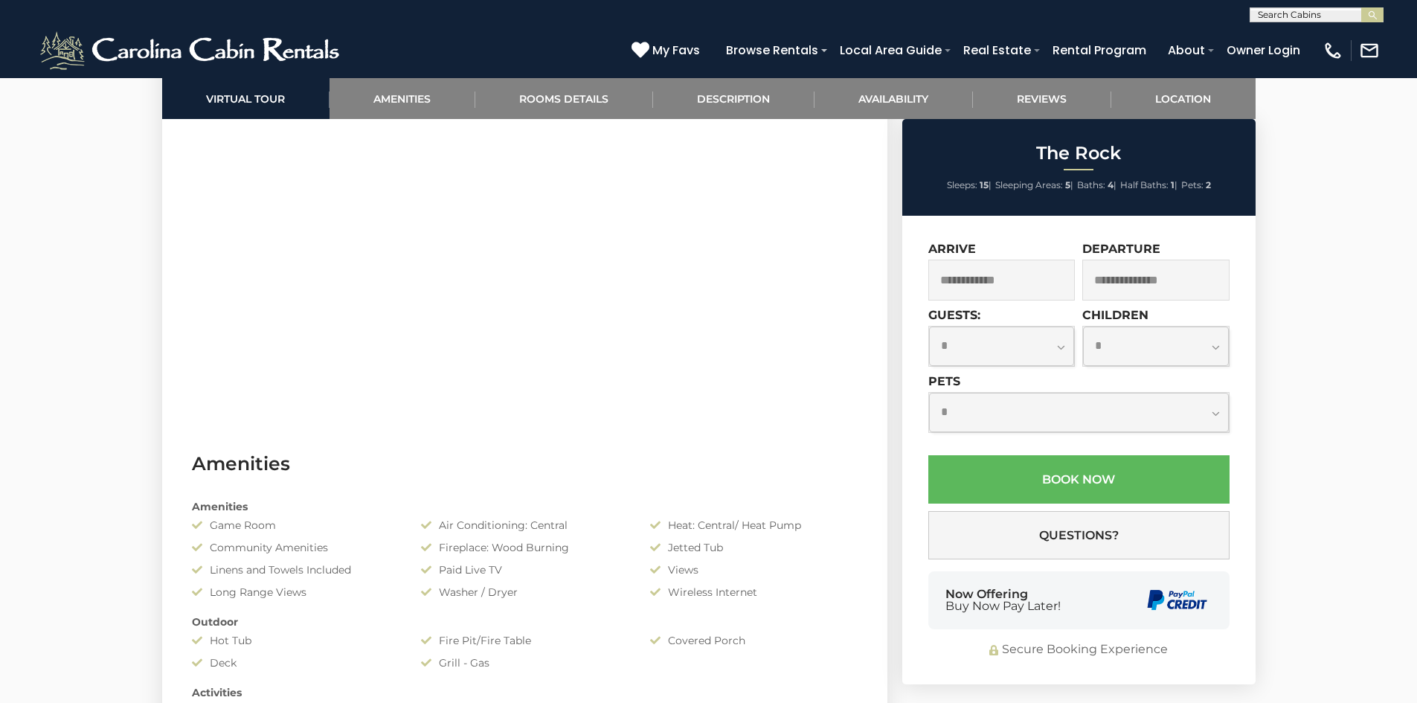
scroll to position [893, 0]
